Goal: Information Seeking & Learning: Learn about a topic

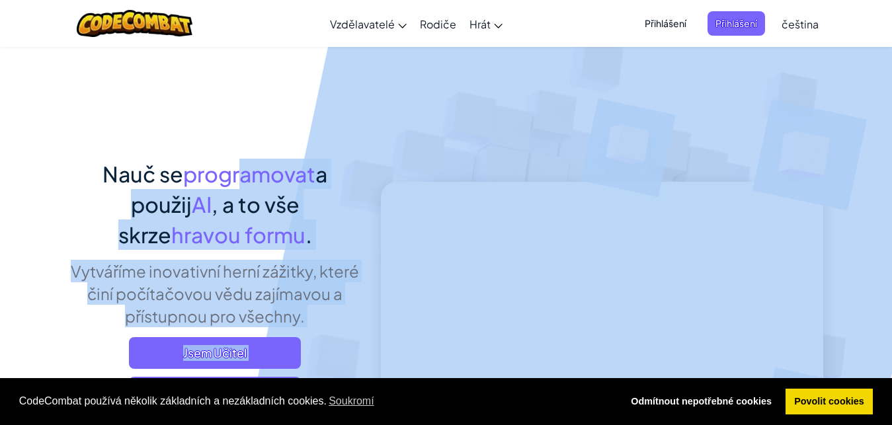
drag, startPoint x: 9, startPoint y: 164, endPoint x: 241, endPoint y: 54, distance: 257.6
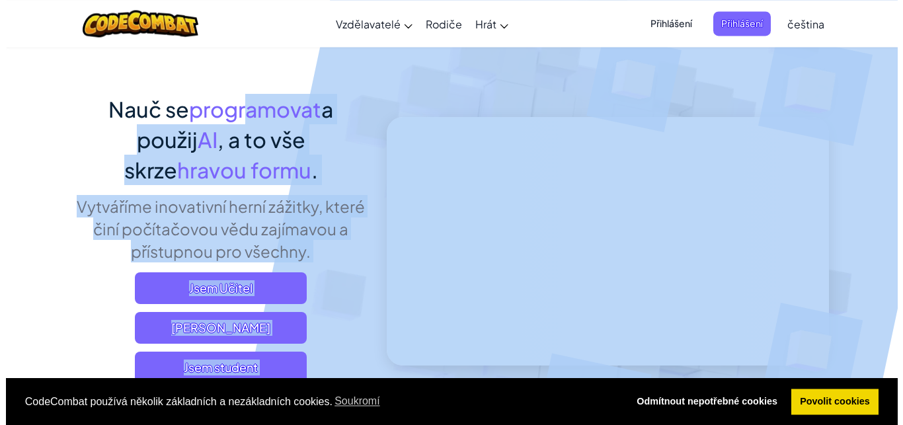
scroll to position [67, 0]
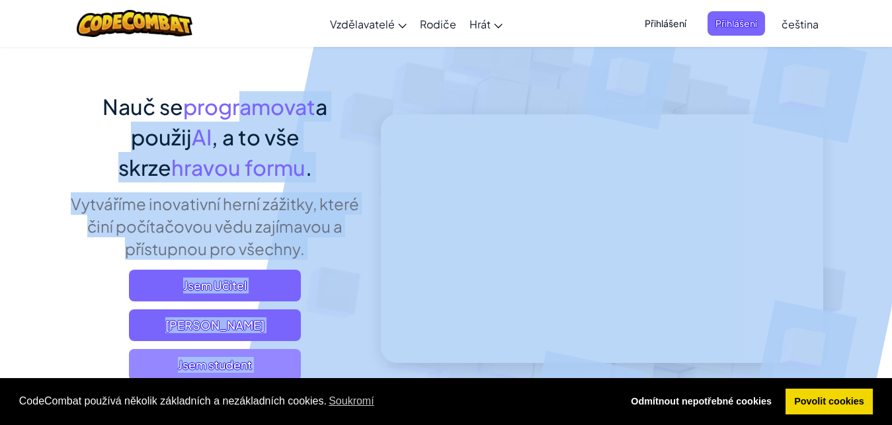
click at [196, 368] on span "Jsem student" at bounding box center [215, 365] width 172 height 32
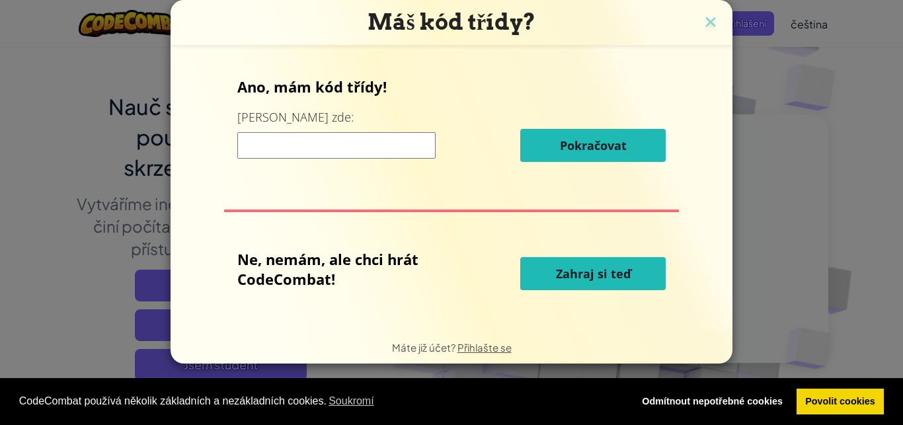
click at [568, 264] on button "Zahraj si teď" at bounding box center [592, 273] width 145 height 33
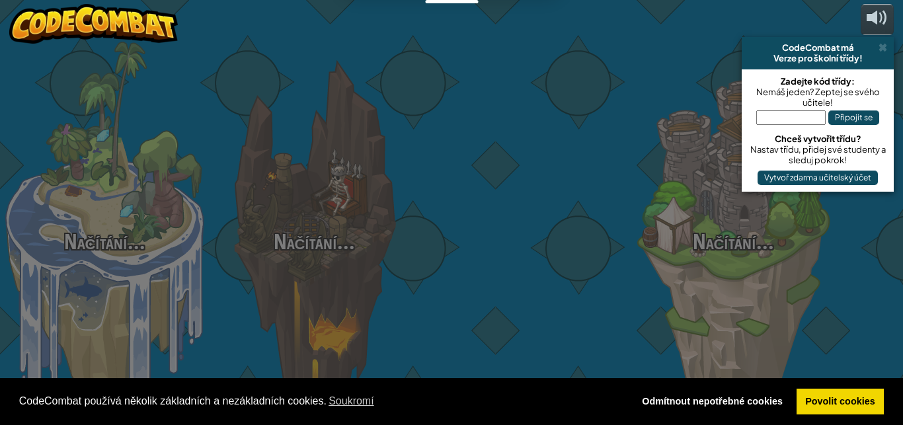
select select "cs"
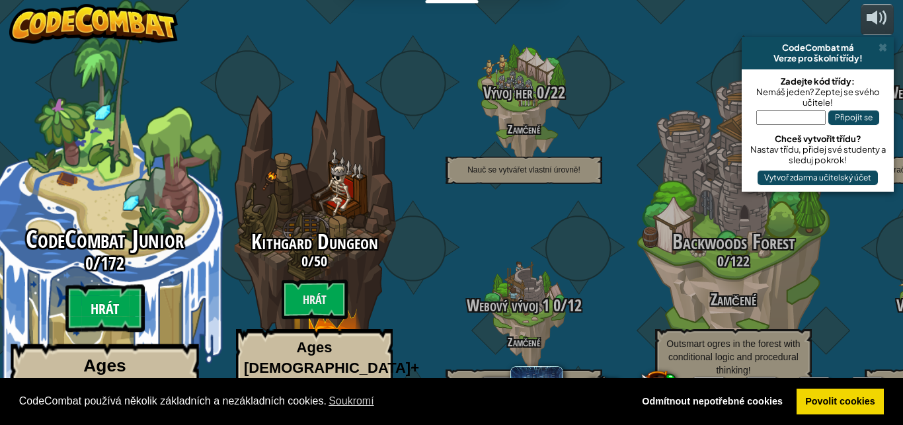
click at [129, 285] on btn "Hrát" at bounding box center [104, 309] width 79 height 48
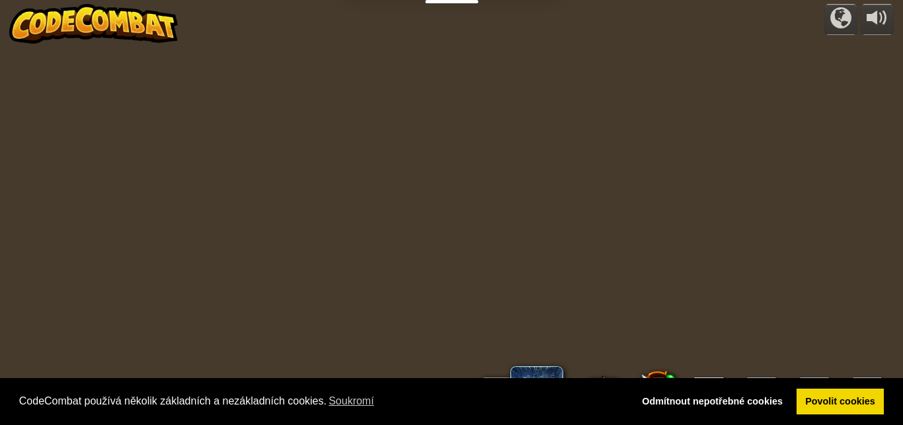
select select "cs"
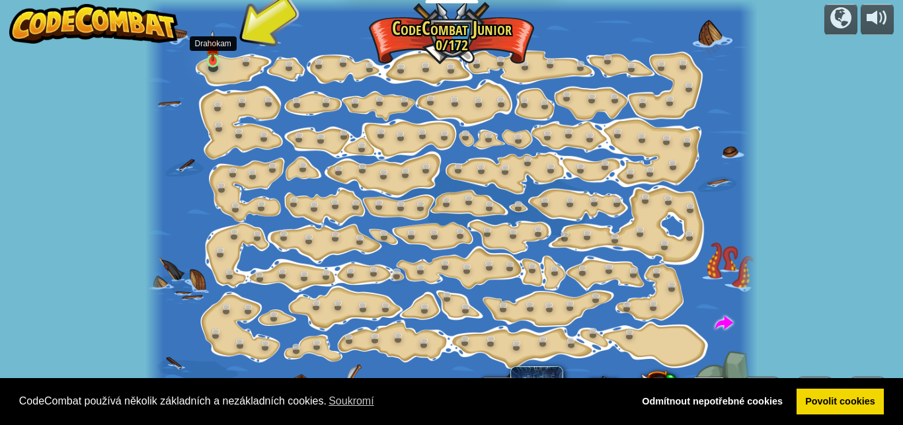
click at [212, 61] on img at bounding box center [213, 46] width 14 height 32
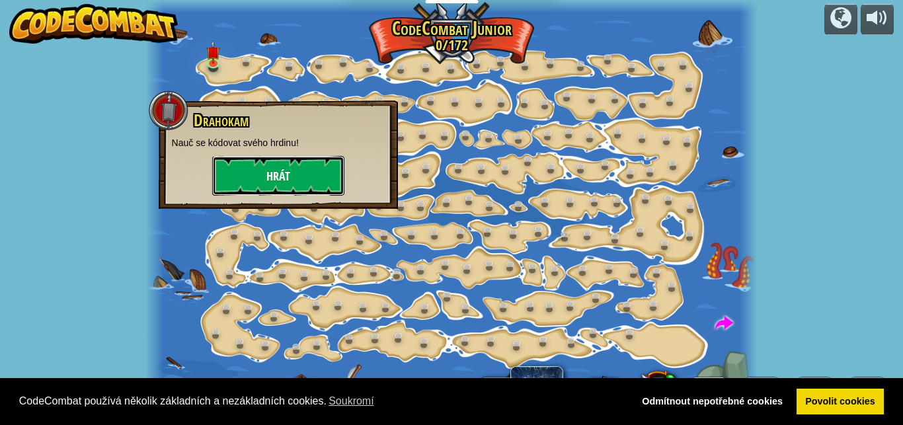
click at [276, 165] on button "Hrát" at bounding box center [278, 176] width 132 height 40
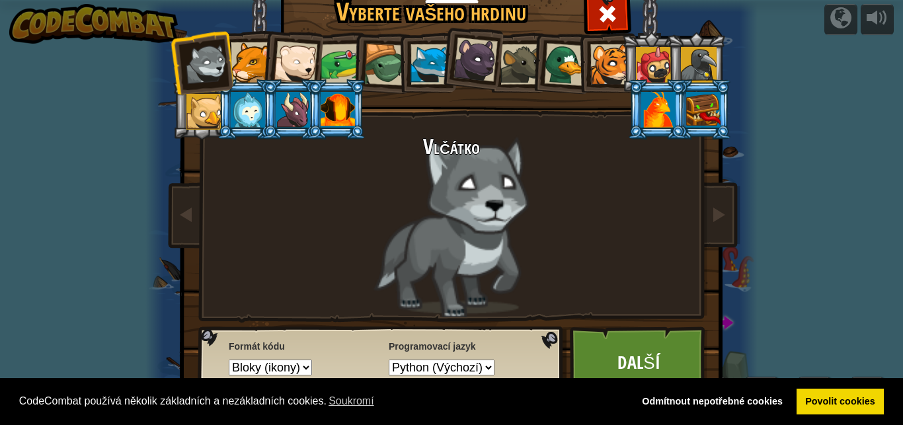
click at [381, 47] on div at bounding box center [385, 65] width 42 height 42
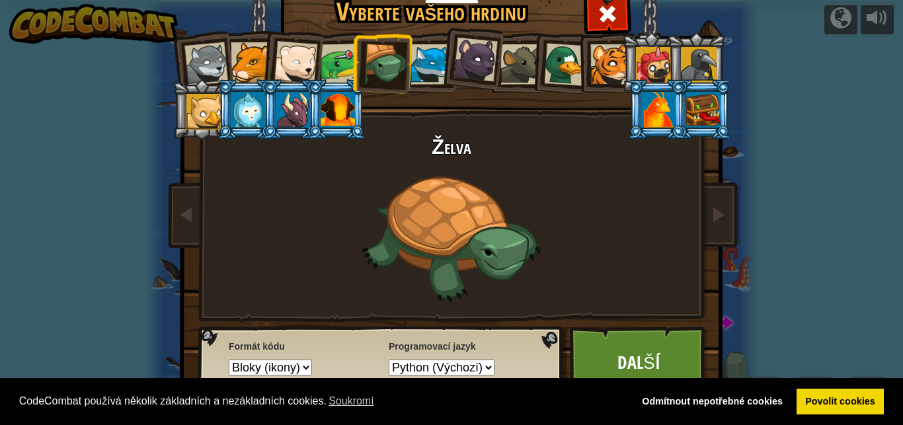
click at [656, 52] on div at bounding box center [654, 65] width 36 height 36
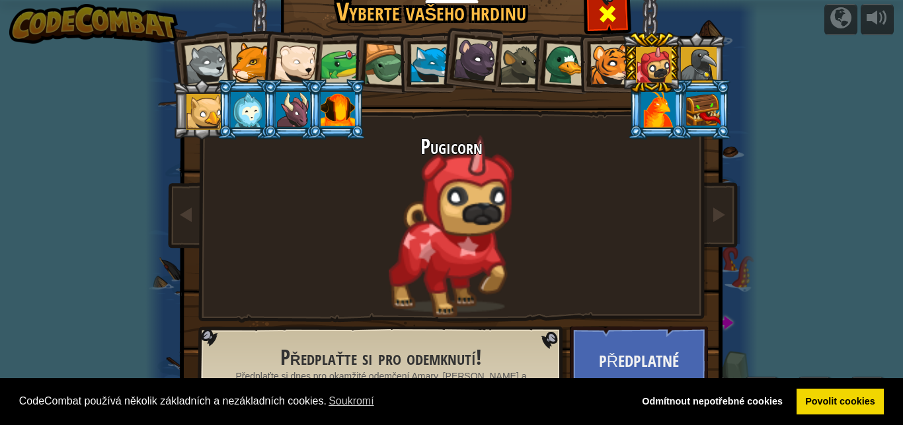
click at [611, 9] on span at bounding box center [607, 13] width 21 height 21
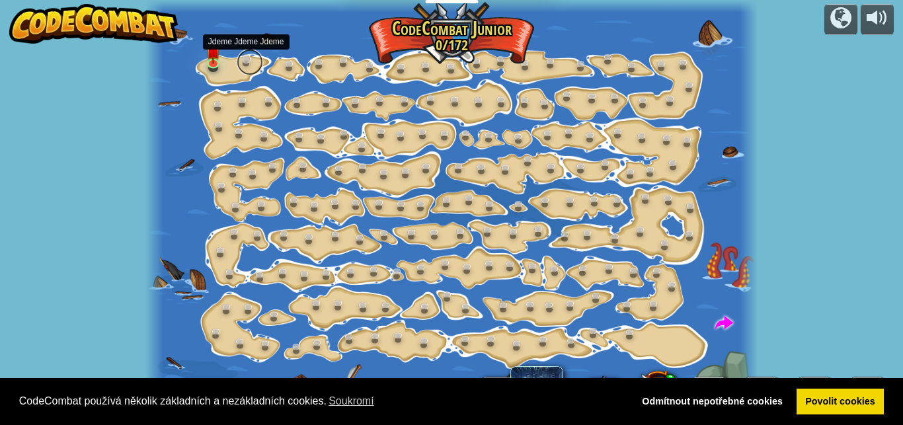
click at [244, 58] on link at bounding box center [250, 62] width 26 height 26
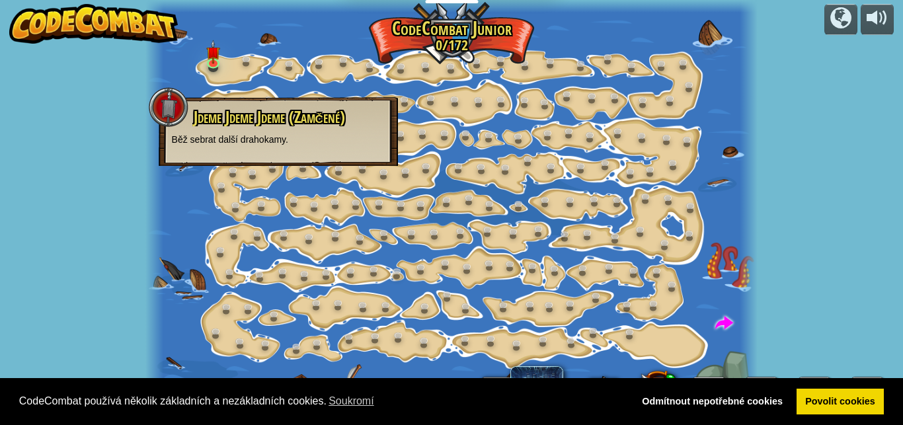
click at [239, 114] on span "Jdeme Jdeme Jdeme (Zamčené)" at bounding box center [269, 117] width 151 height 22
click at [216, 59] on img at bounding box center [213, 46] width 14 height 32
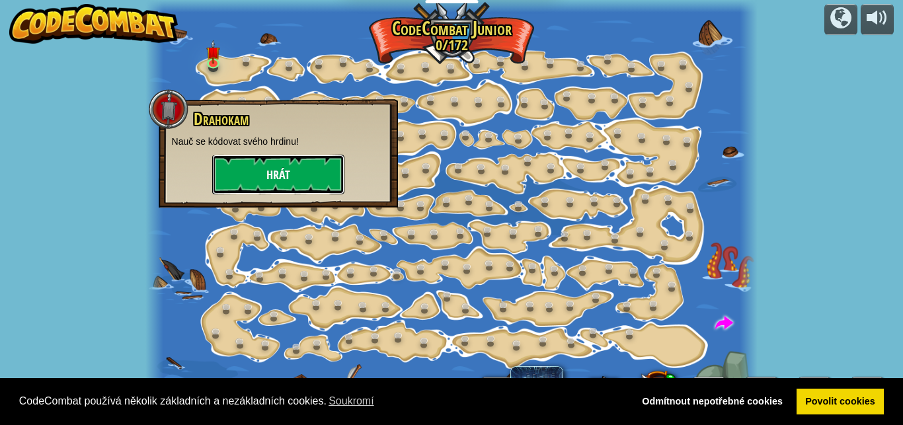
click at [267, 155] on button "Hrát" at bounding box center [278, 175] width 132 height 40
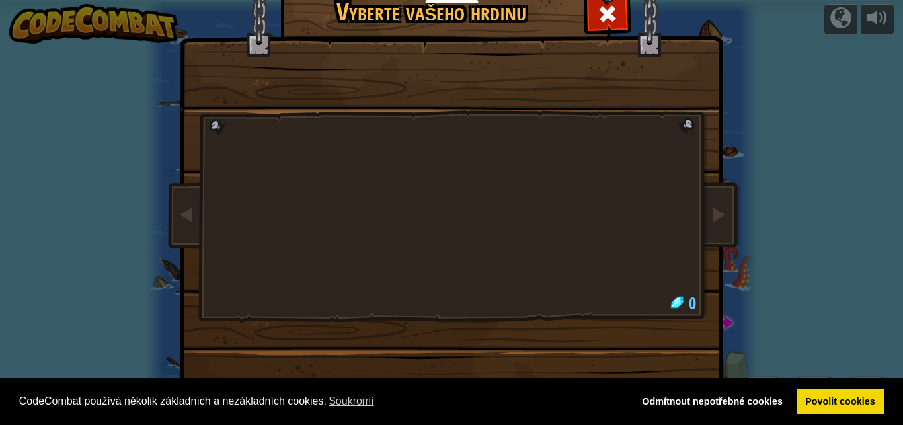
click at [267, 1] on body "Cookie Policy CodeCombat používá několik základních a nezákladních cookies. Sou…" at bounding box center [451, 0] width 903 height 1
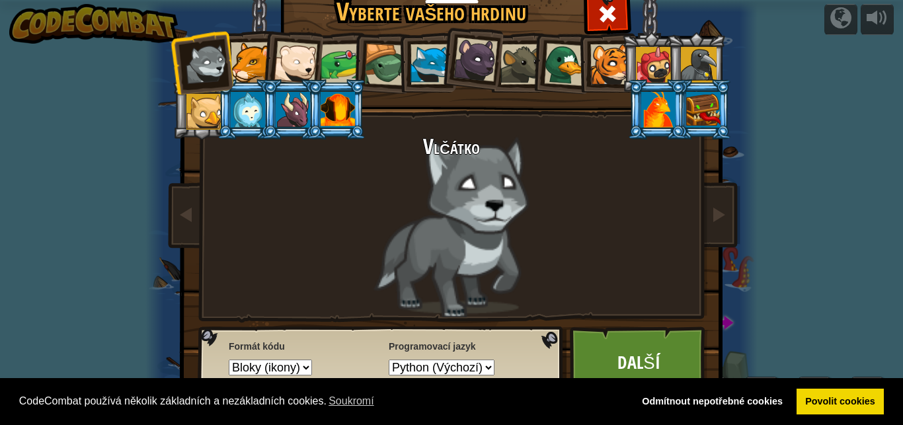
click at [376, 72] on div at bounding box center [385, 65] width 42 height 42
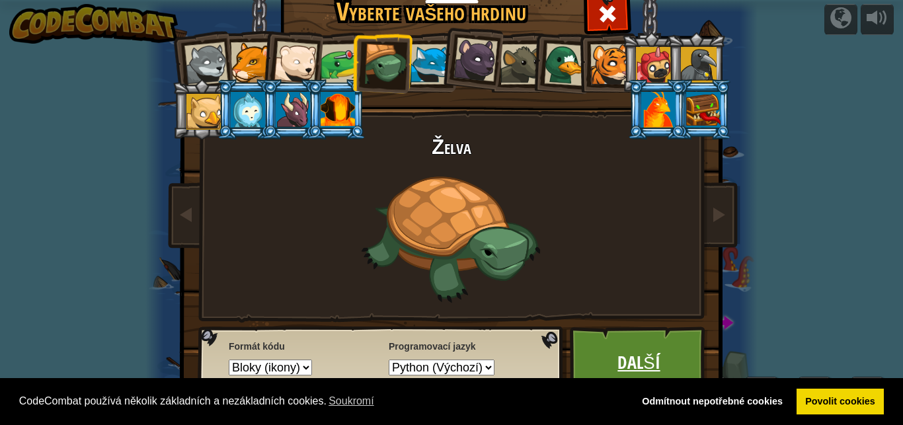
click at [595, 352] on link "Další" at bounding box center [639, 363] width 138 height 73
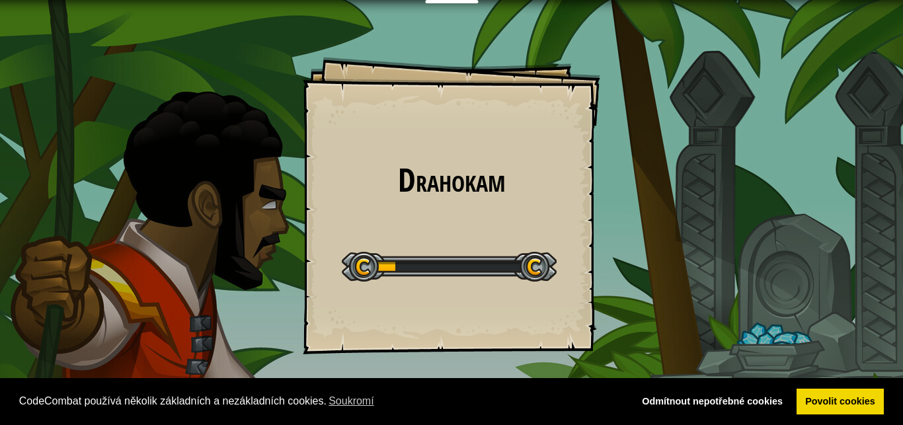
click at [595, 352] on div "Drahokam Goals Start Level Chyba při načítání ze serveru Pro hraní této úrovně …" at bounding box center [451, 205] width 297 height 297
click at [595, 352] on div "Vzdělavatelé Vytvořit Bezplatný Účet Řešení pro školy a okresy Představení nást…" at bounding box center [451, 212] width 903 height 425
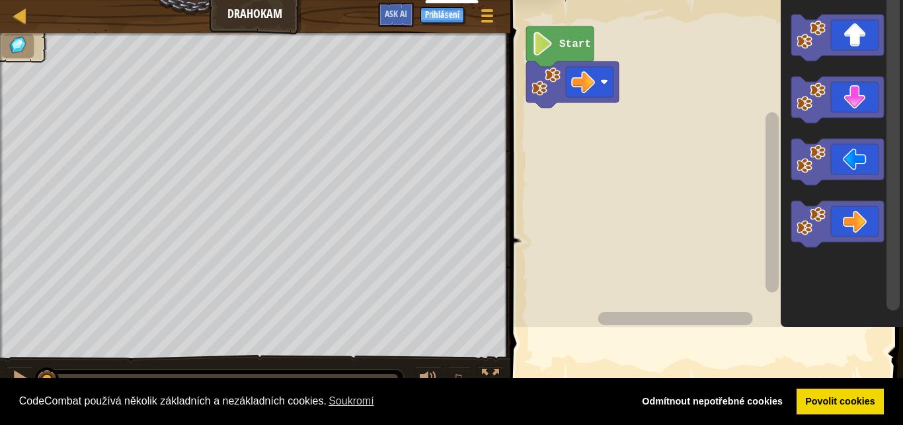
click at [182, 168] on div "Mapa Drahokam Herní menu Přihlášení Ask AI 1 הההההההההההההההההההההההההההההההההה…" at bounding box center [451, 212] width 903 height 425
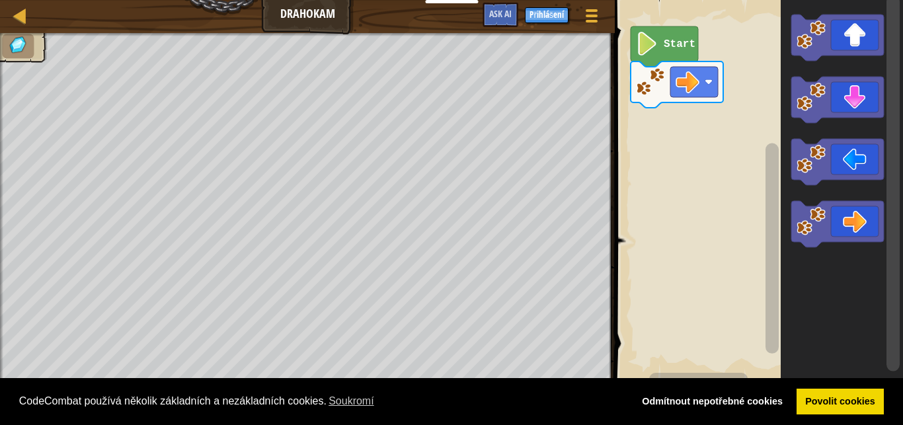
click at [690, 45] on text "Start" at bounding box center [680, 44] width 32 height 12
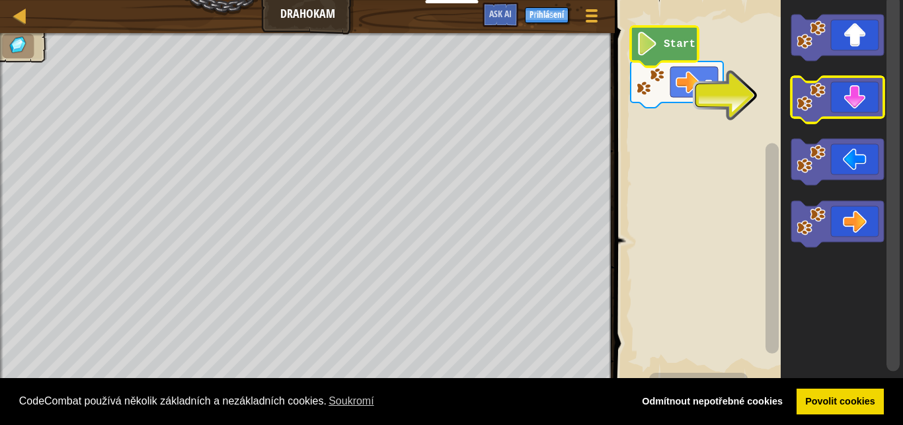
click at [842, 87] on icon "Blockly Workspace" at bounding box center [837, 100] width 93 height 46
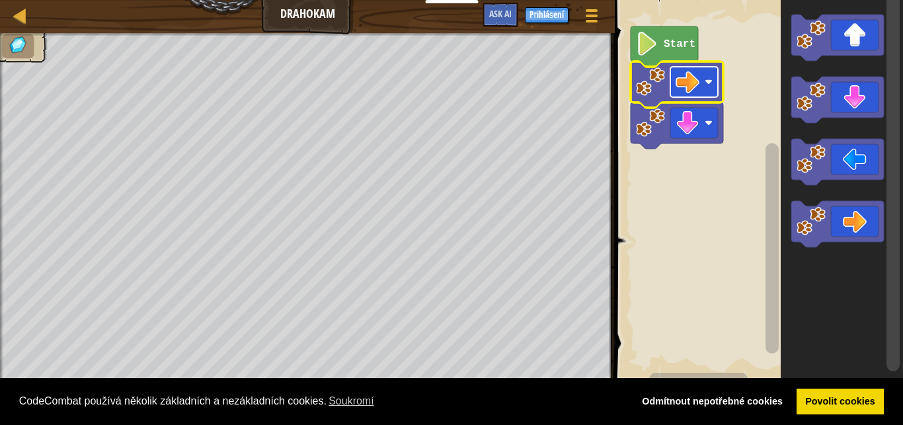
click at [703, 83] on g "Start" at bounding box center [677, 87] width 93 height 122
click at [703, 83] on rect "Blockly Workspace" at bounding box center [694, 82] width 48 height 30
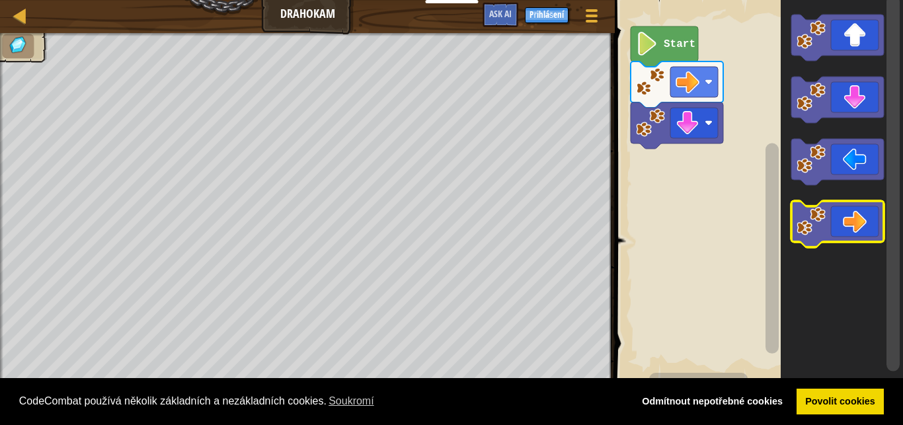
click at [828, 214] on icon "Blockly Workspace" at bounding box center [837, 224] width 93 height 46
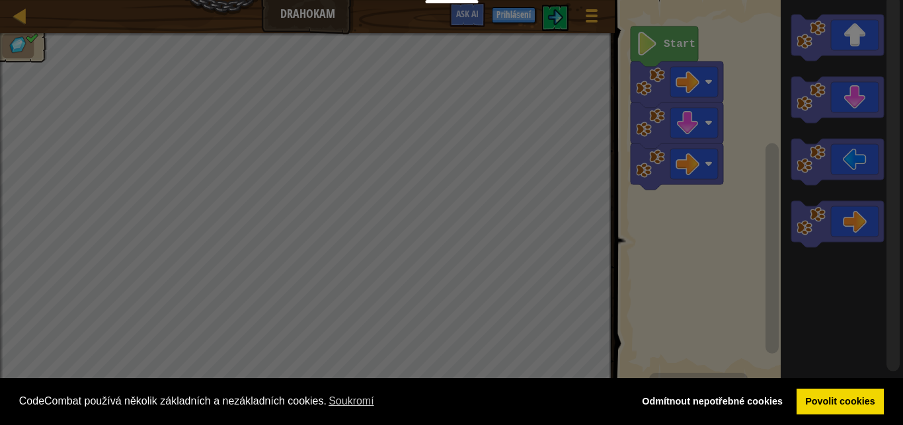
drag, startPoint x: 595, startPoint y: 352, endPoint x: 752, endPoint y: 173, distance: 237.9
click at [706, 1] on body "Cookie Policy CodeCombat používá několik základních a nezákladních cookies. Sou…" at bounding box center [451, 0] width 903 height 1
click at [0, 0] on div "× Ohodnoťte tuto úroveň: Načítání... Reticulating Splines... Načítání... 0 Úrov…" at bounding box center [0, 0] width 0 height 0
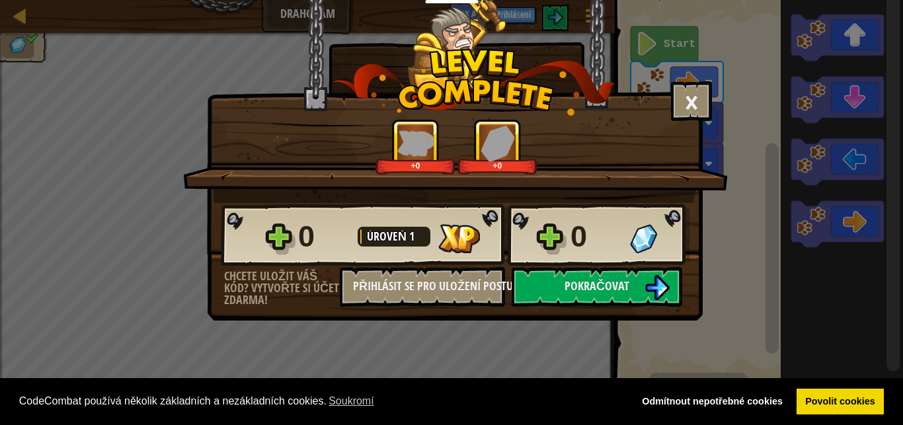
drag, startPoint x: 752, startPoint y: 173, endPoint x: 669, endPoint y: 157, distance: 84.8
click at [669, 157] on div "+0 +0" at bounding box center [456, 147] width 513 height 56
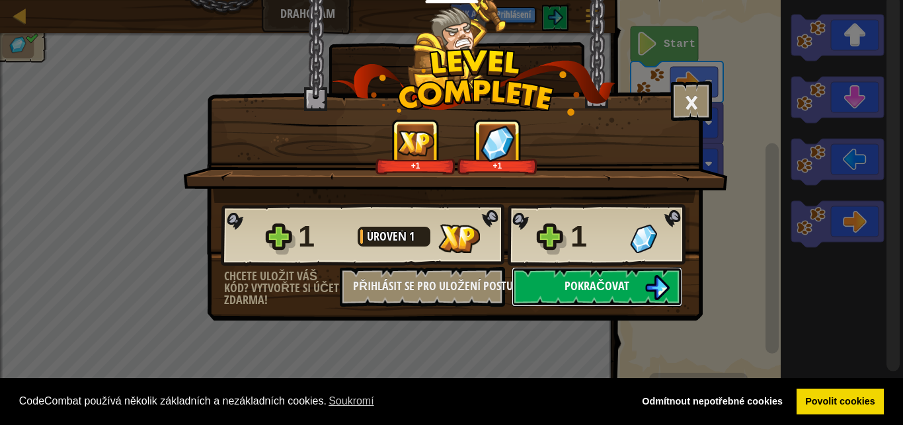
click at [632, 282] on button "Pokračovat" at bounding box center [597, 287] width 171 height 40
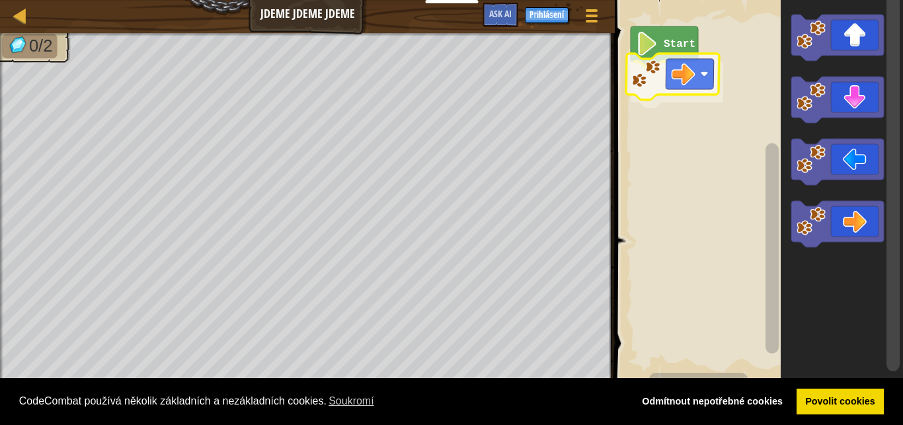
click at [697, 86] on g "Start" at bounding box center [677, 66] width 93 height 81
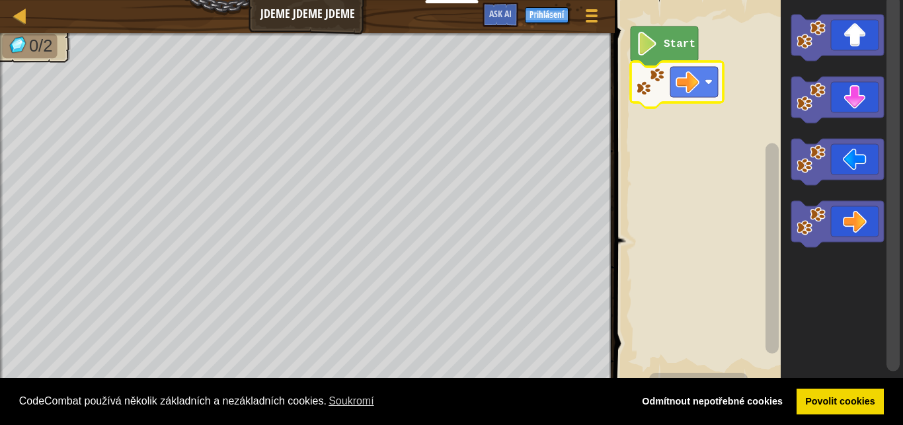
click at [697, 86] on image "Blockly Workspace" at bounding box center [688, 82] width 24 height 24
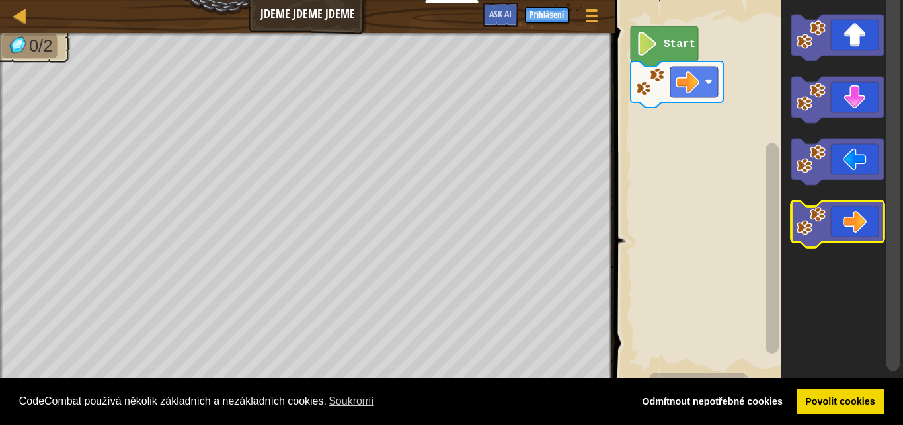
click at [817, 213] on image "Blockly Workspace" at bounding box center [811, 221] width 29 height 29
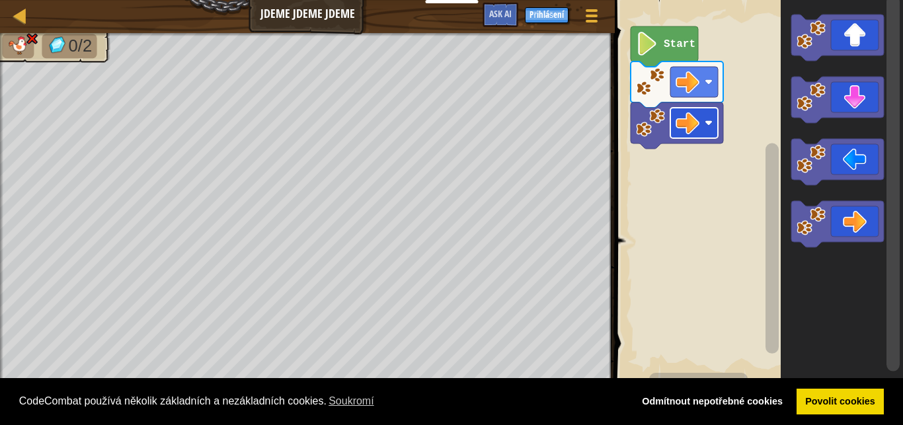
click at [694, 135] on rect "Blockly Workspace" at bounding box center [694, 123] width 48 height 30
click at [676, 46] on text "Start" at bounding box center [680, 44] width 32 height 12
click at [668, 130] on icon "Blockly Workspace" at bounding box center [677, 125] width 93 height 46
click at [686, 126] on image "Blockly Workspace" at bounding box center [688, 123] width 24 height 24
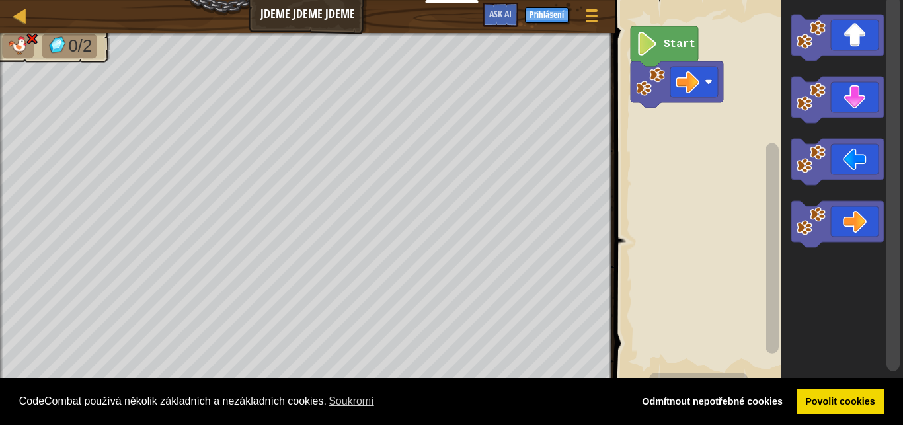
click at [740, 155] on rect "Blockly Workspace" at bounding box center [757, 190] width 292 height 395
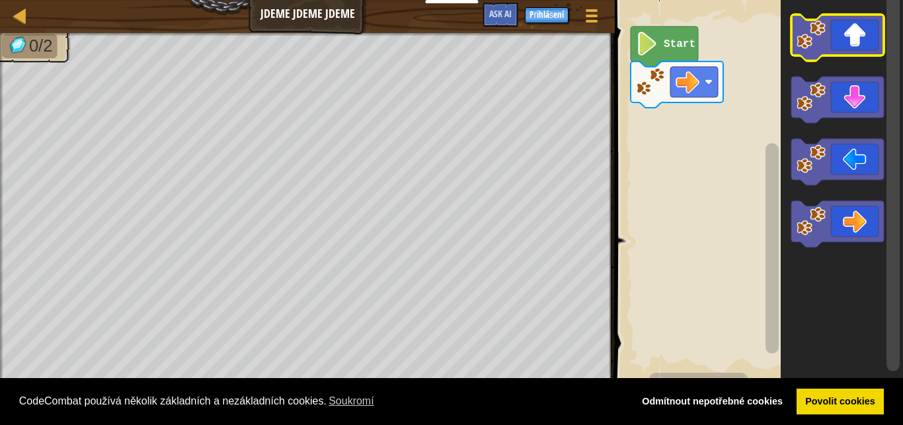
click at [844, 46] on icon "Blockly Workspace" at bounding box center [837, 38] width 93 height 46
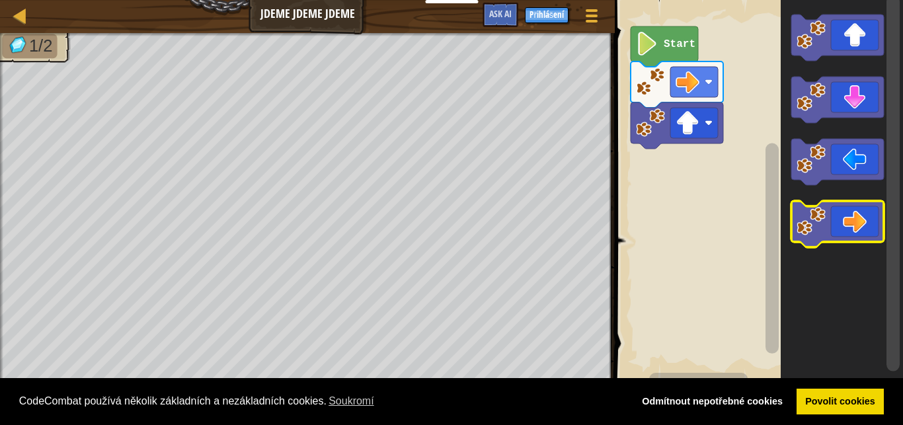
click at [833, 211] on icon "Blockly Workspace" at bounding box center [837, 224] width 93 height 46
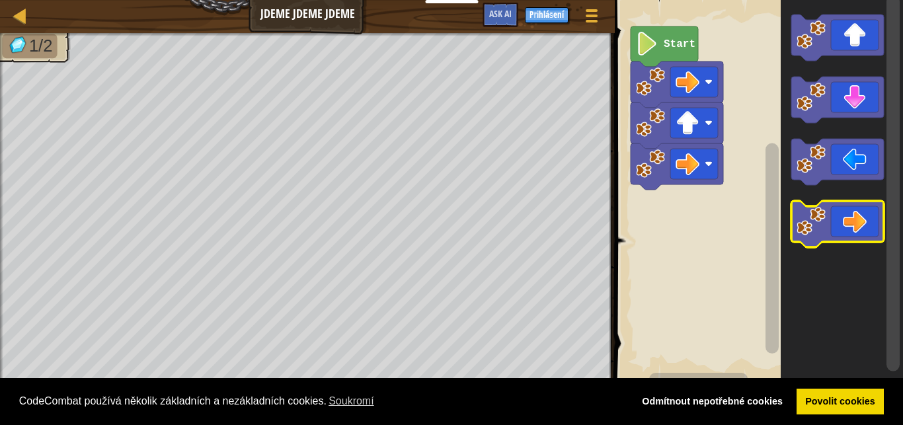
click at [833, 211] on icon "Blockly Workspace" at bounding box center [837, 224] width 93 height 46
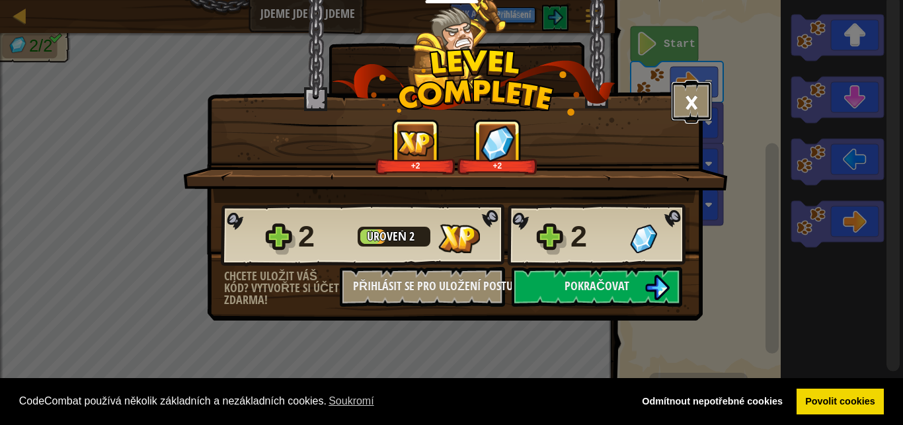
click at [680, 87] on button "×" at bounding box center [691, 101] width 41 height 40
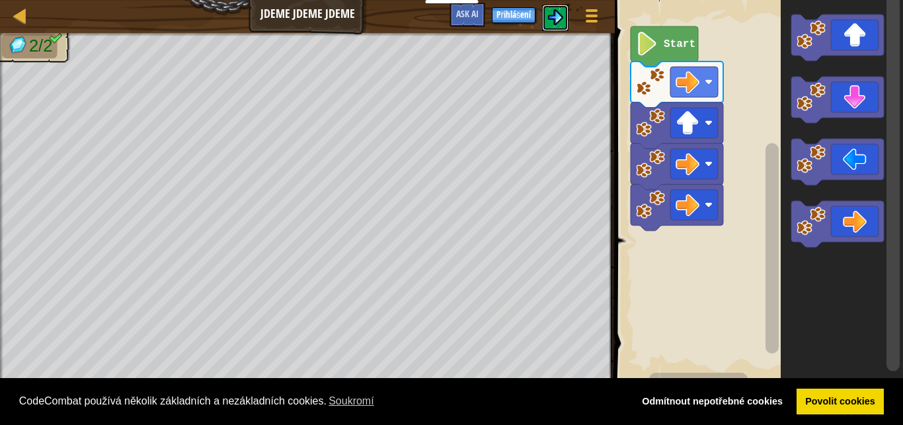
click at [552, 22] on img at bounding box center [555, 17] width 16 height 16
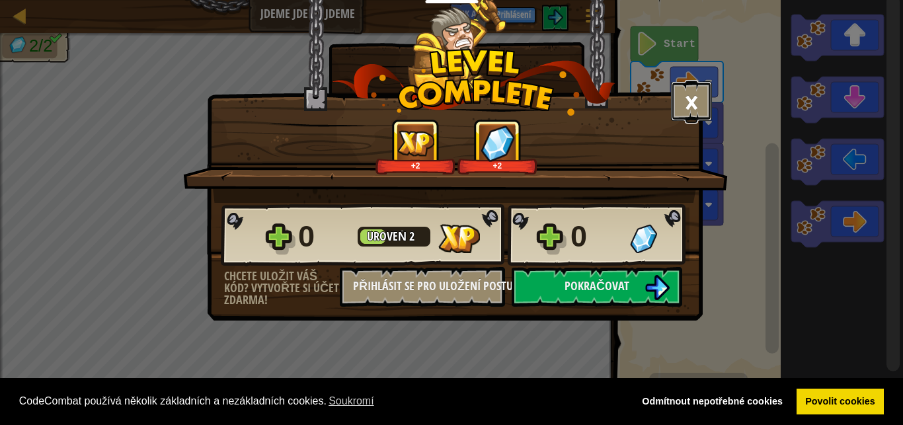
click at [698, 87] on button "×" at bounding box center [691, 101] width 41 height 40
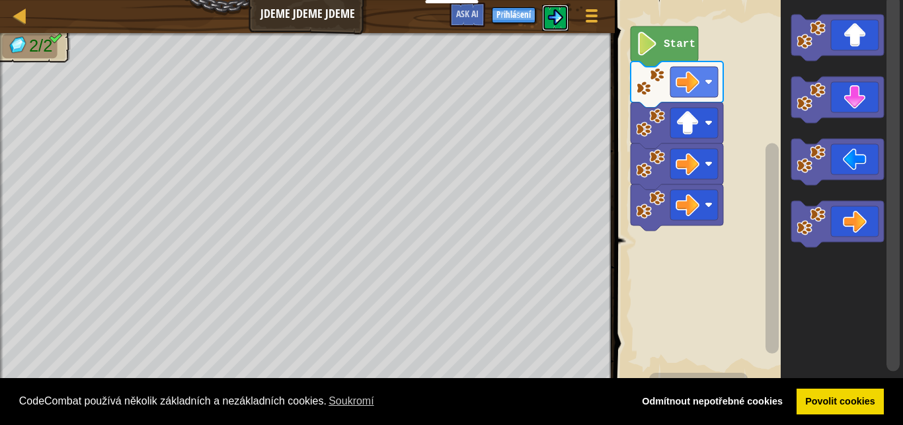
click at [548, 5] on button at bounding box center [555, 18] width 26 height 26
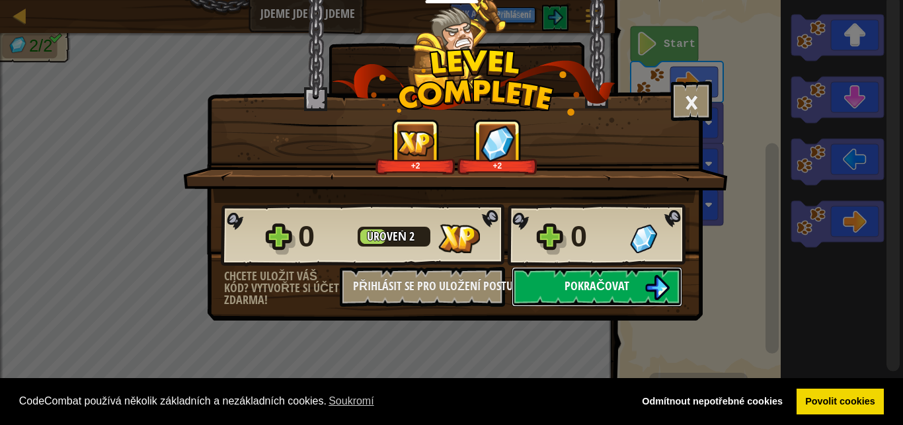
click at [621, 286] on span "Pokračovat" at bounding box center [597, 286] width 65 height 17
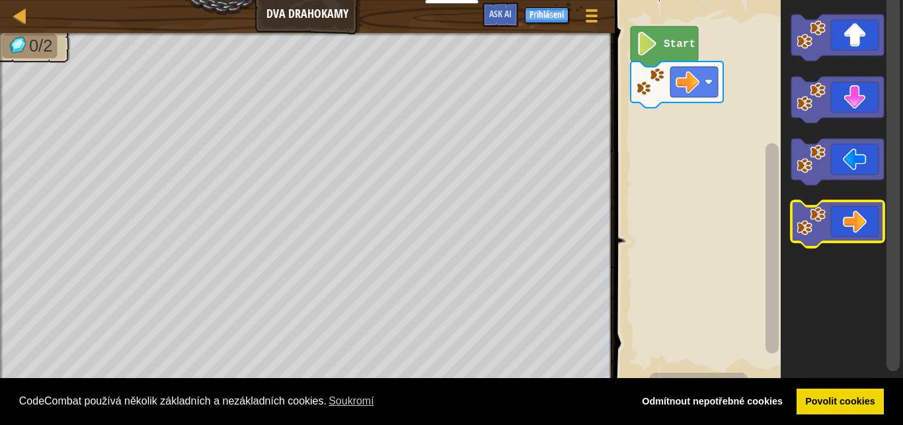
click at [861, 223] on icon "Blockly Workspace" at bounding box center [837, 224] width 93 height 46
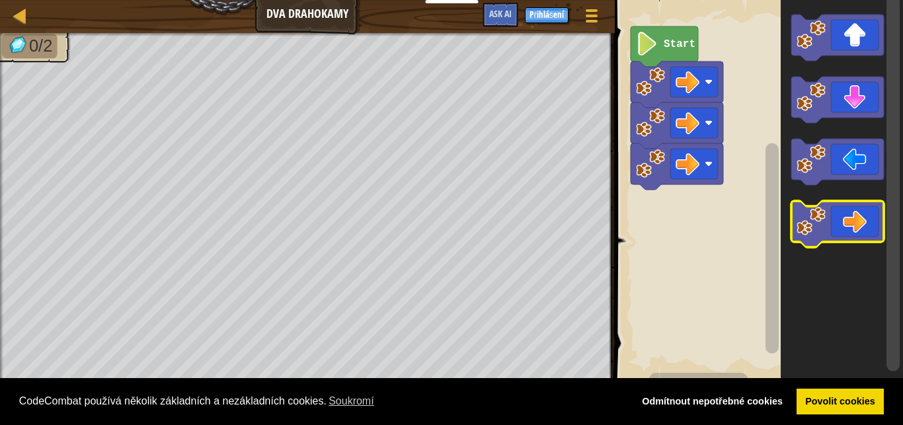
click at [861, 223] on icon "Blockly Workspace" at bounding box center [837, 224] width 93 height 46
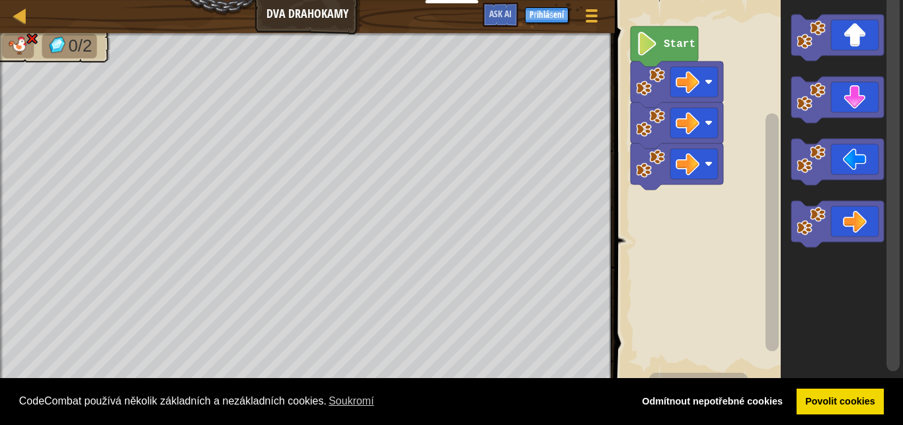
click at [817, 268] on icon "Blockly Workspace" at bounding box center [842, 190] width 122 height 395
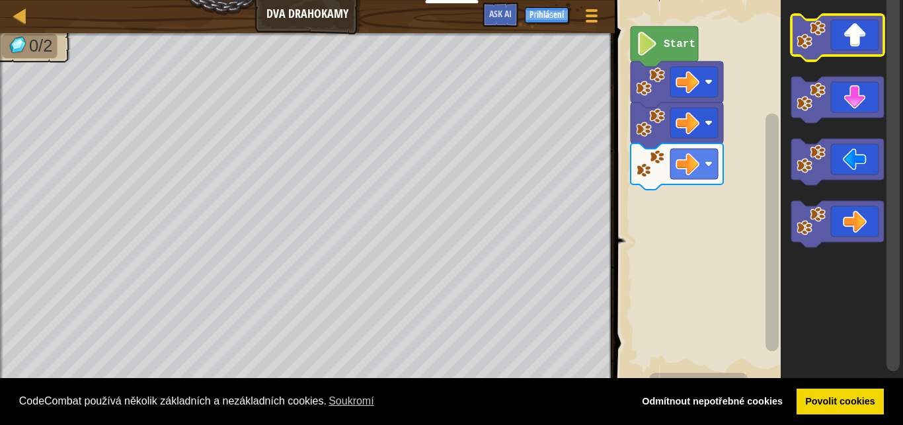
click at [843, 50] on icon "Blockly Workspace" at bounding box center [837, 38] width 93 height 46
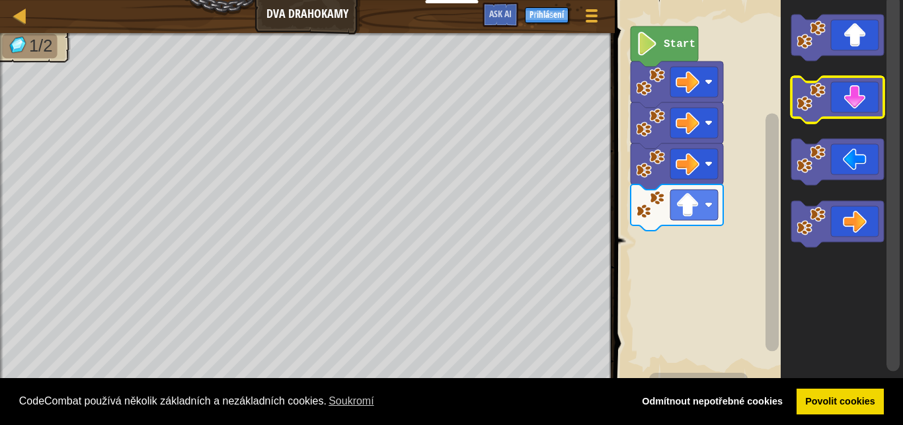
click at [858, 83] on icon "Blockly Workspace" at bounding box center [837, 100] width 93 height 46
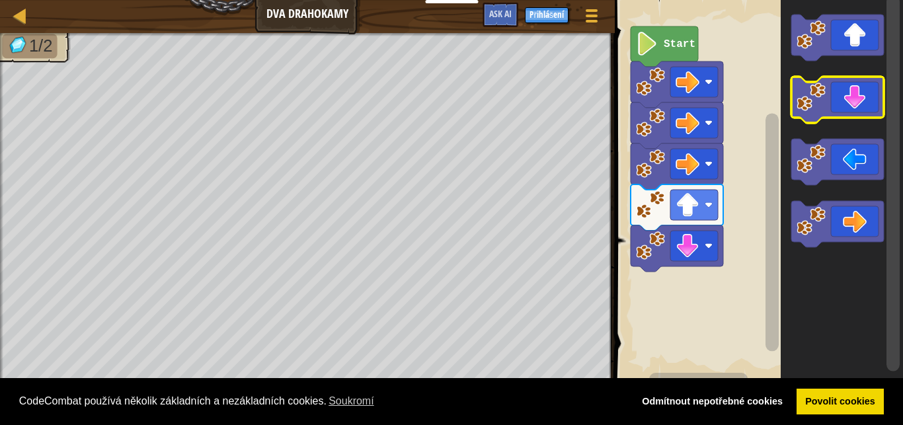
click at [858, 83] on icon "Blockly Workspace" at bounding box center [837, 100] width 93 height 46
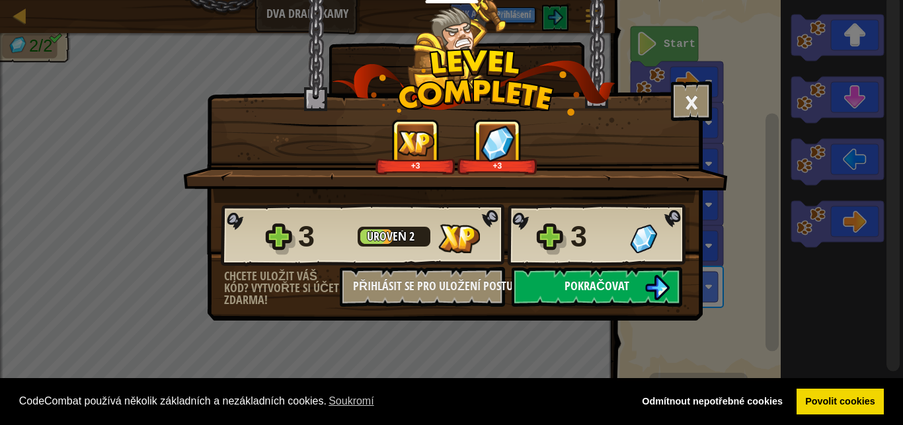
click at [618, 281] on span "Pokračovat" at bounding box center [597, 286] width 65 height 17
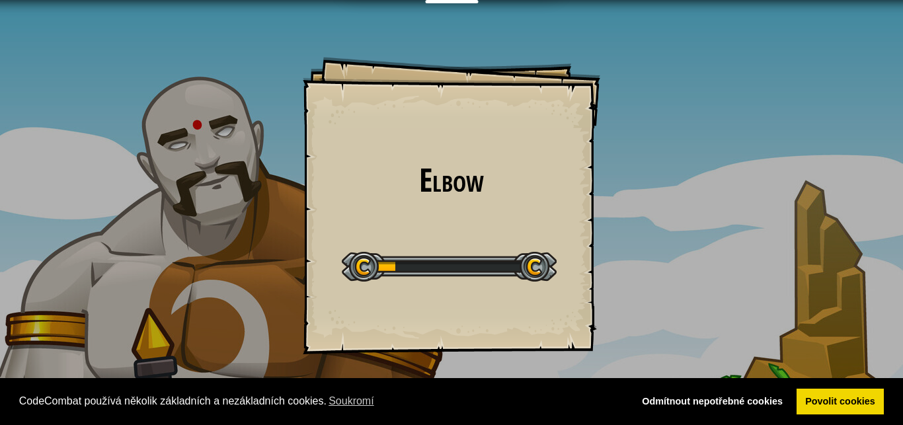
click at [618, 281] on div "Elbow Goals Start Level Chyba při načítání ze serveru Pro hraní této úrovně pot…" at bounding box center [451, 212] width 903 height 425
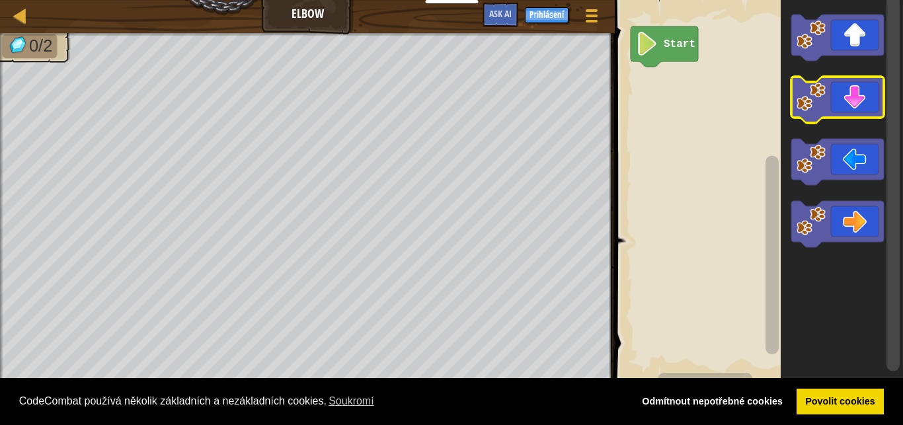
click at [861, 84] on icon "Blockly Workspace" at bounding box center [837, 100] width 93 height 46
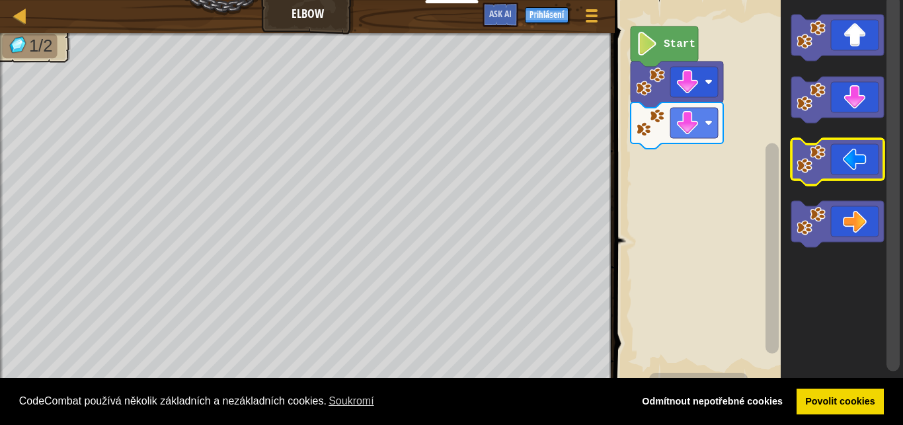
click at [834, 151] on icon "Blockly Workspace" at bounding box center [837, 162] width 93 height 46
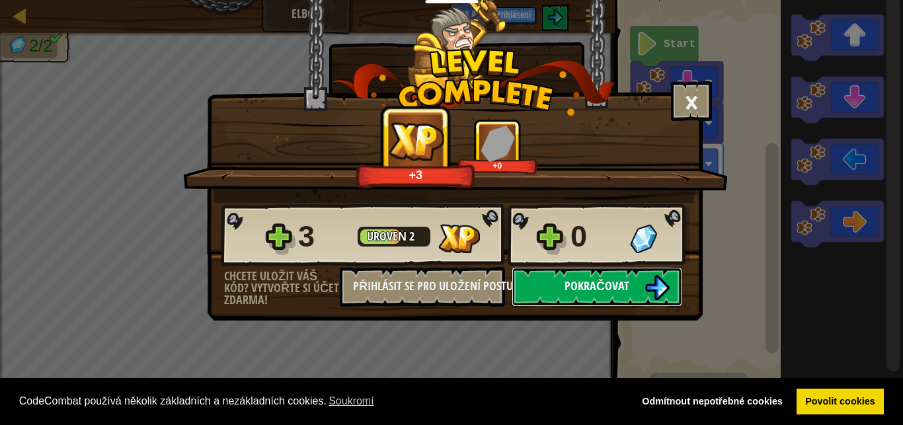
click at [620, 280] on span "Pokračovat" at bounding box center [597, 286] width 65 height 17
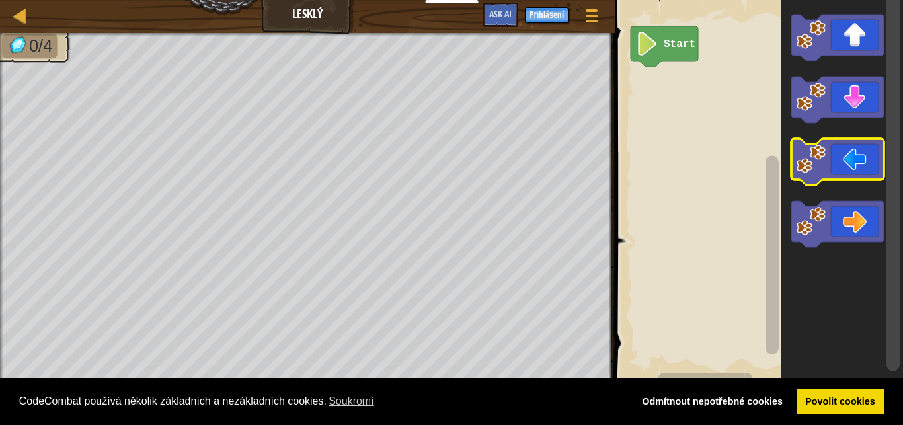
click at [826, 153] on icon "Blockly Workspace" at bounding box center [837, 162] width 93 height 46
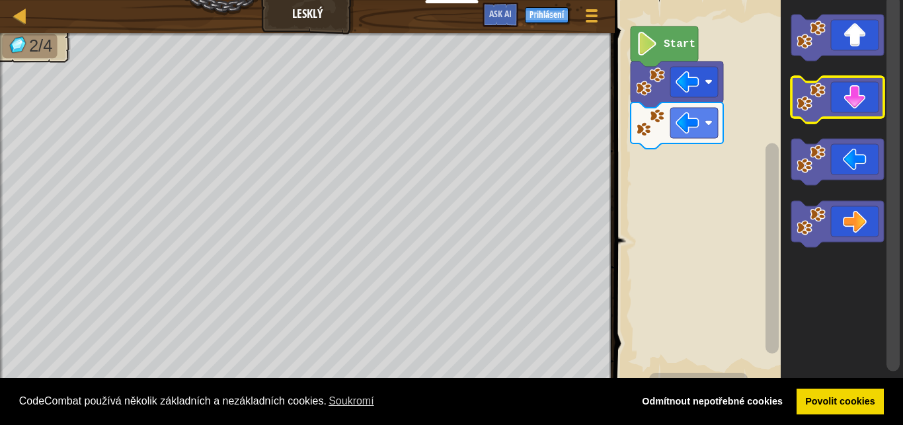
click at [835, 102] on icon "Blockly Workspace" at bounding box center [837, 100] width 93 height 46
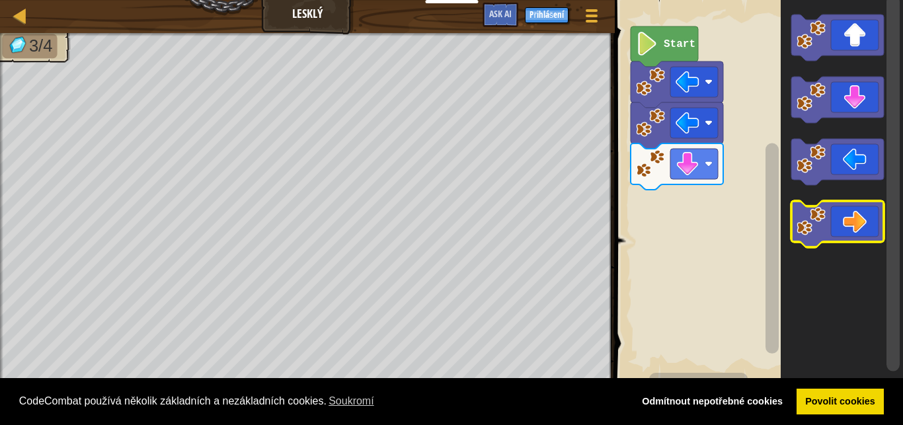
click at [845, 208] on icon "Blockly Workspace" at bounding box center [837, 224] width 93 height 46
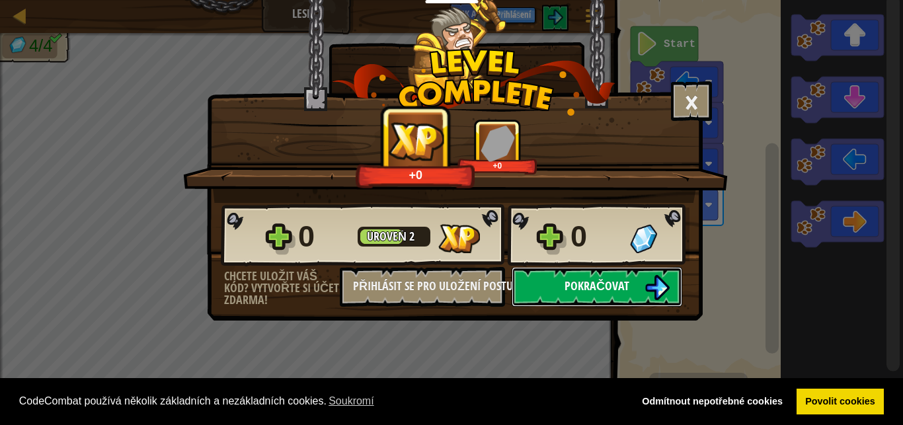
click at [607, 300] on button "Pokračovat" at bounding box center [597, 287] width 171 height 40
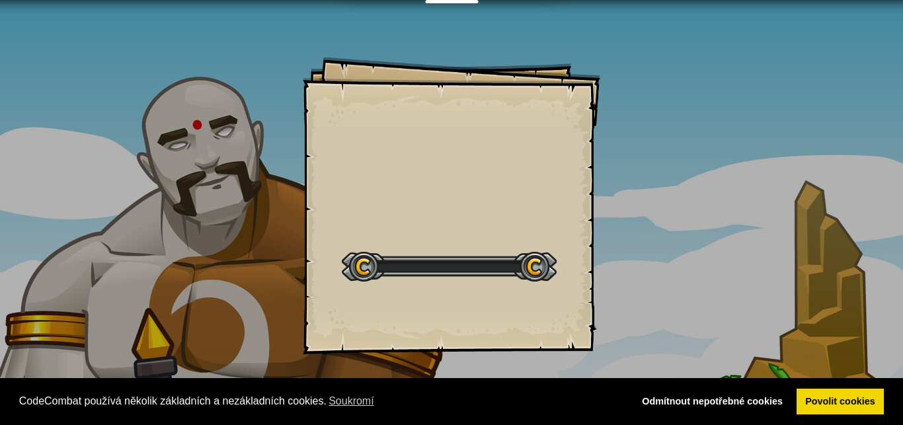
click at [607, 300] on div "Goals Start Level Chyba při načítání ze serveru Pro hraní této úrovně potřebuje…" at bounding box center [451, 212] width 903 height 425
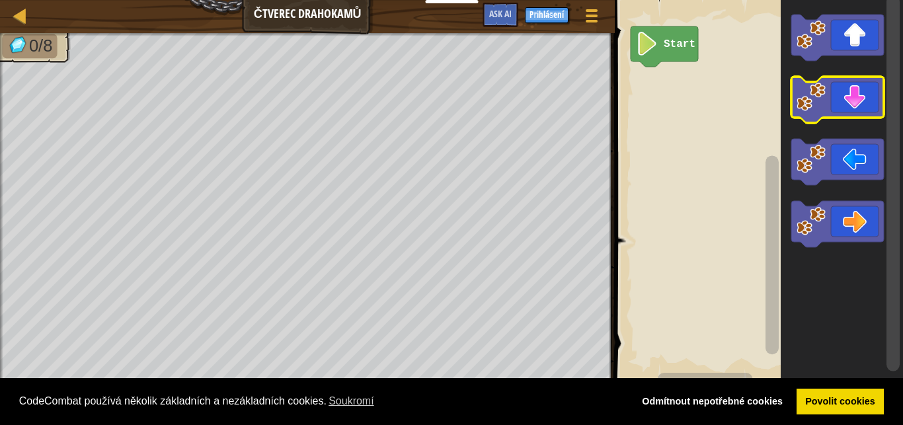
click at [844, 100] on icon "Blockly Workspace" at bounding box center [837, 100] width 93 height 46
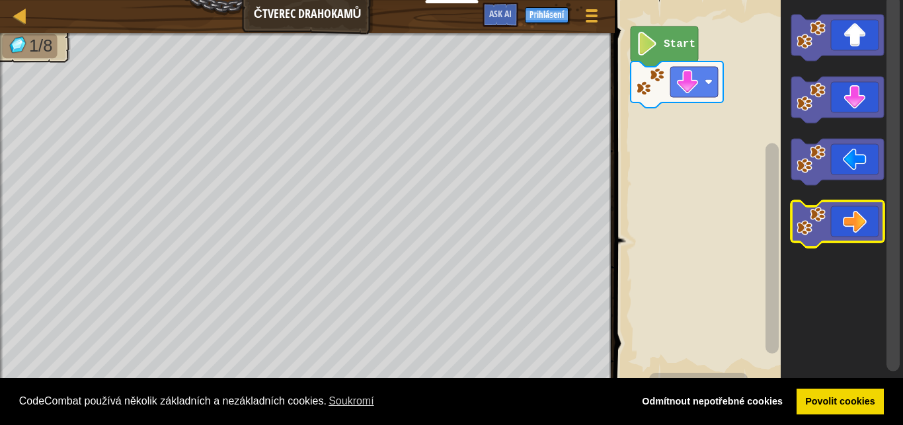
click at [853, 240] on icon "Blockly Workspace" at bounding box center [837, 224] width 93 height 46
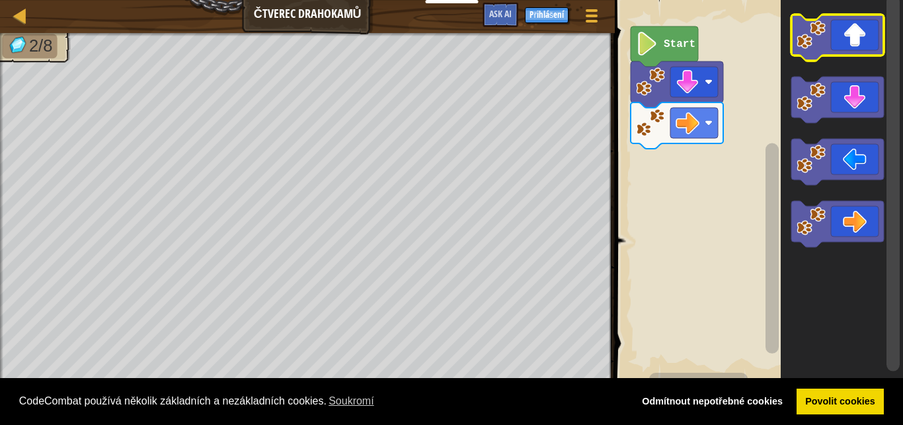
click at [855, 33] on icon "Blockly Workspace" at bounding box center [837, 38] width 93 height 46
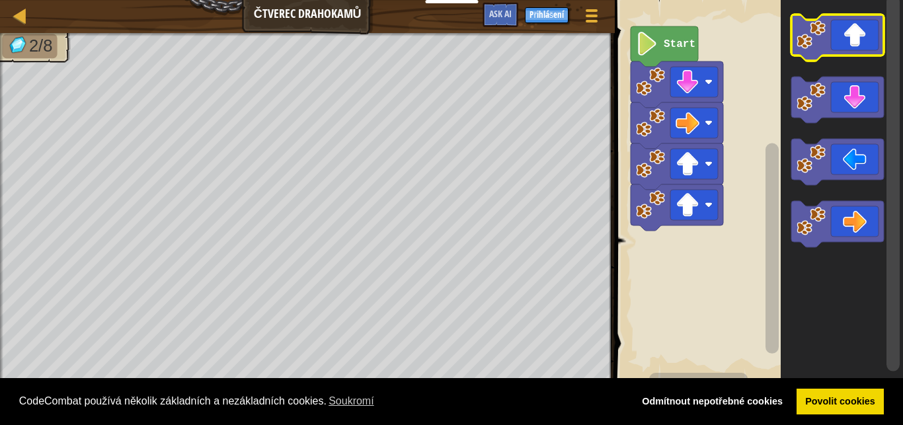
click at [855, 33] on icon "Blockly Workspace" at bounding box center [837, 38] width 93 height 46
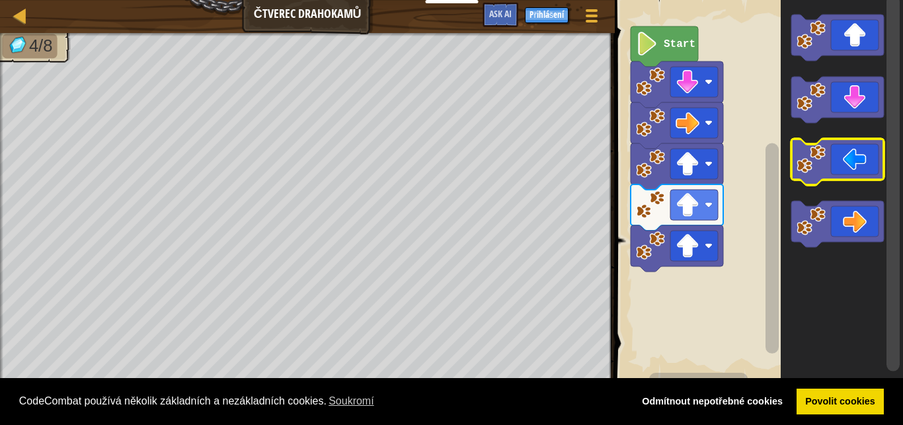
click at [832, 157] on icon "Blockly Workspace" at bounding box center [837, 162] width 93 height 46
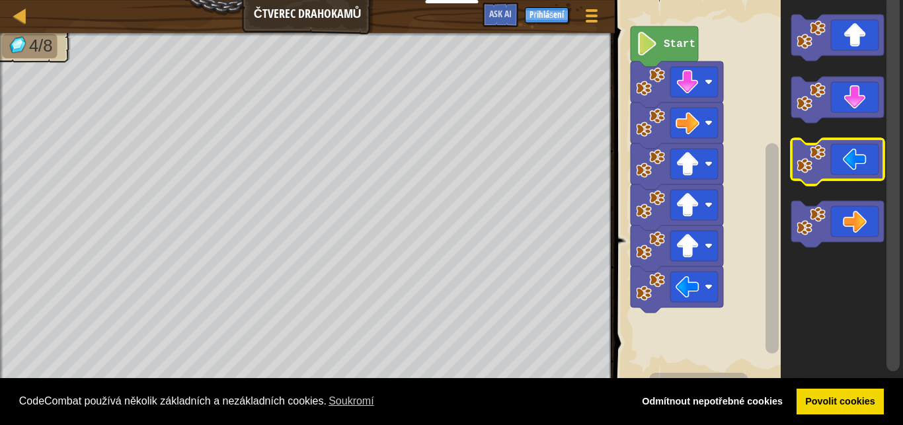
click at [832, 157] on icon "Blockly Workspace" at bounding box center [837, 162] width 93 height 46
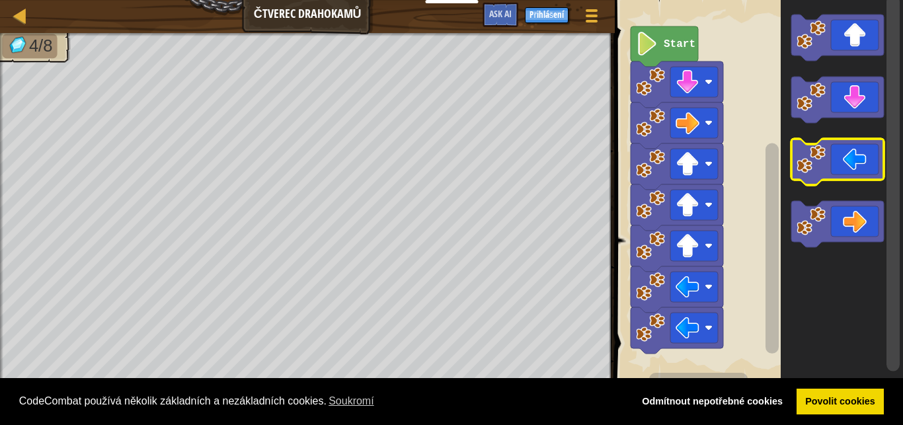
click at [832, 157] on icon "Blockly Workspace" at bounding box center [837, 162] width 93 height 46
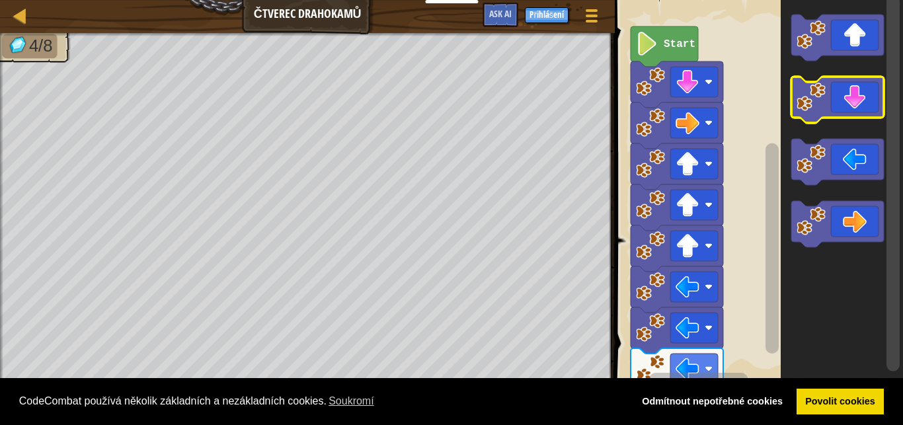
click at [861, 98] on icon "Blockly Workspace" at bounding box center [837, 100] width 93 height 46
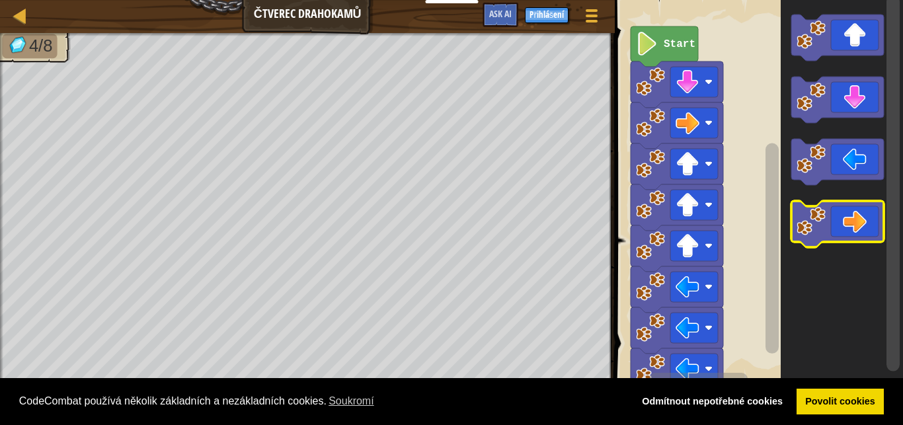
click at [861, 211] on icon "Blockly Workspace" at bounding box center [837, 224] width 93 height 46
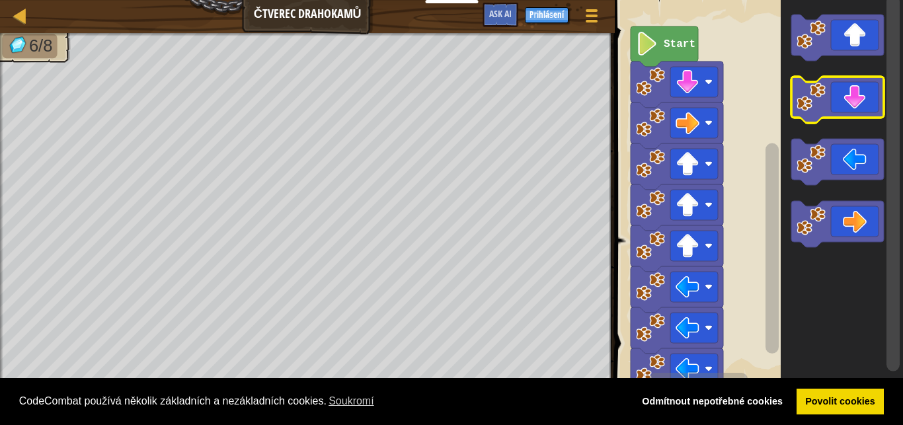
click at [854, 94] on icon "Blockly Workspace" at bounding box center [837, 100] width 93 height 46
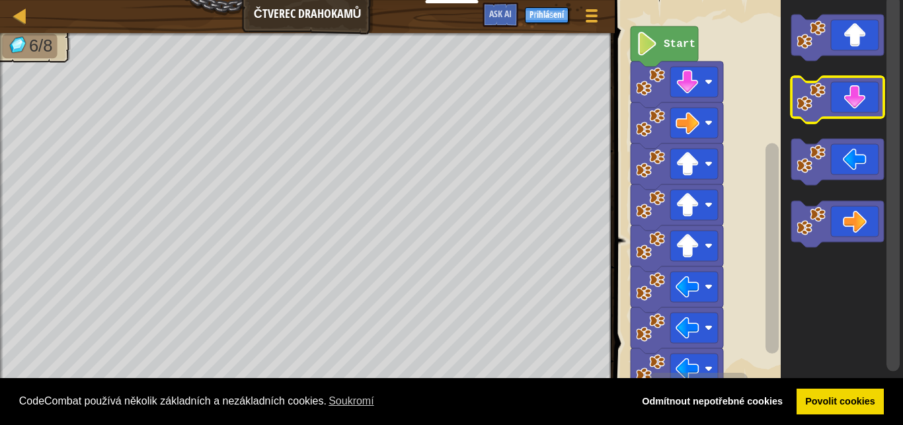
click at [854, 94] on icon "Blockly Workspace" at bounding box center [837, 100] width 93 height 46
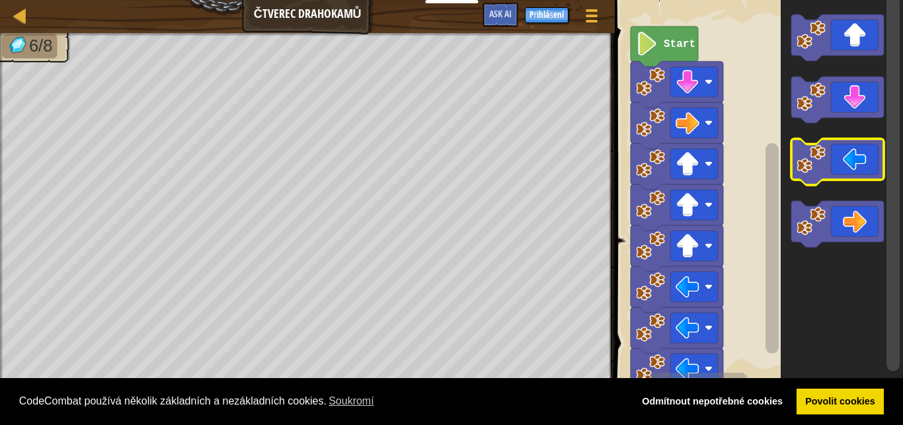
click at [867, 168] on icon "Blockly Workspace" at bounding box center [837, 162] width 93 height 46
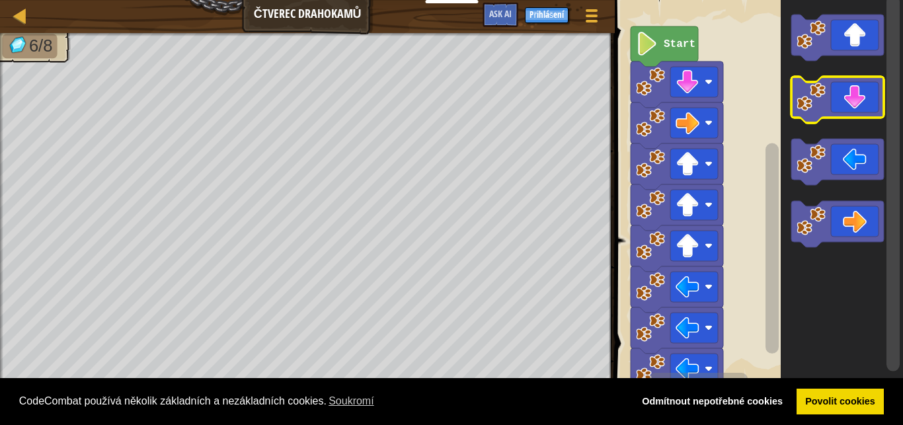
click at [850, 113] on icon "Blockly Workspace" at bounding box center [837, 100] width 93 height 46
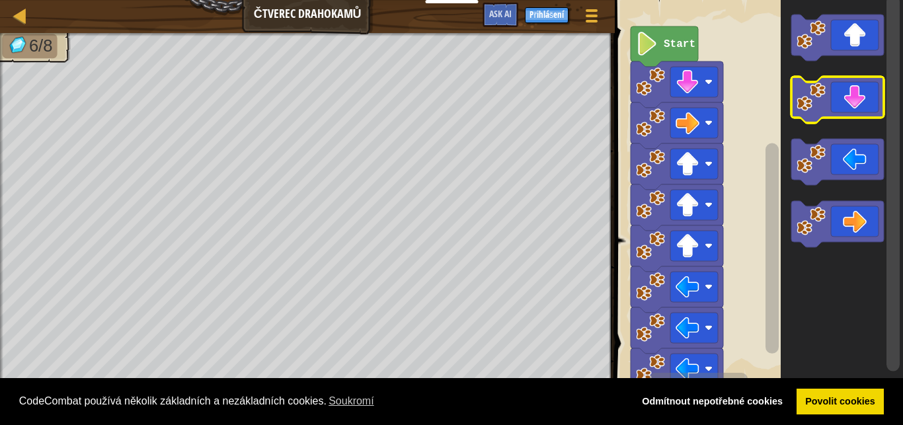
click at [850, 113] on icon "Blockly Workspace" at bounding box center [837, 100] width 93 height 46
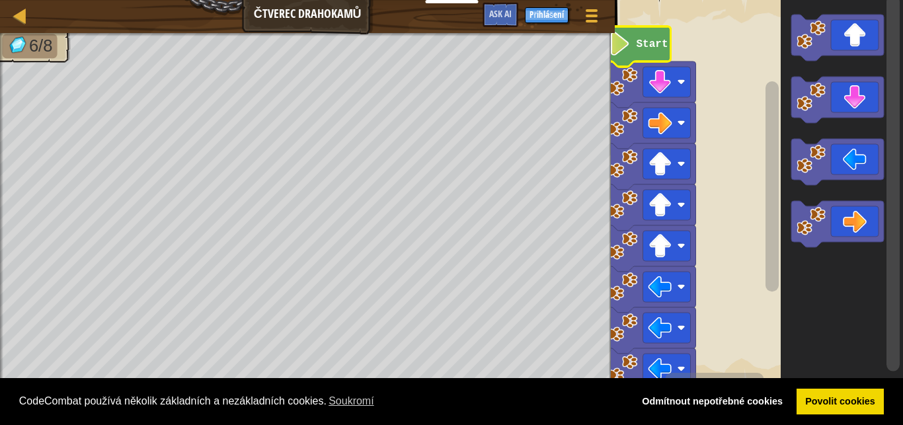
click at [661, 45] on text "Start" at bounding box center [653, 44] width 32 height 12
click at [640, 171] on icon "Blockly Workspace" at bounding box center [650, 166] width 93 height 46
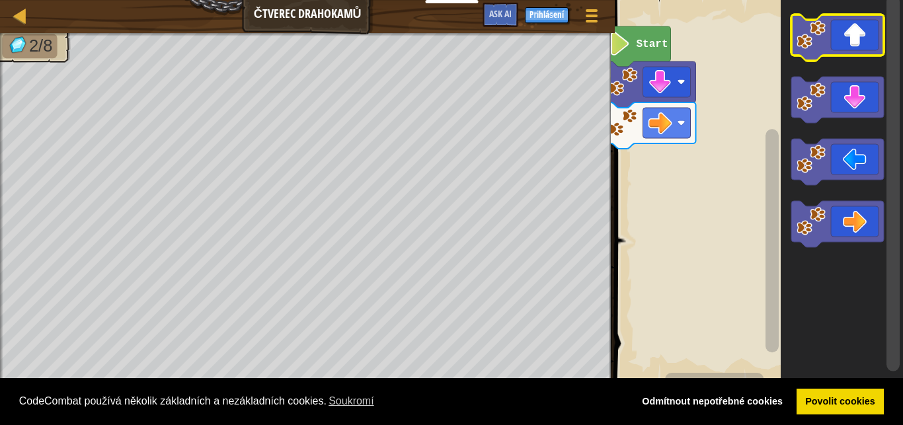
click at [832, 55] on icon "Blockly Workspace" at bounding box center [837, 38] width 93 height 46
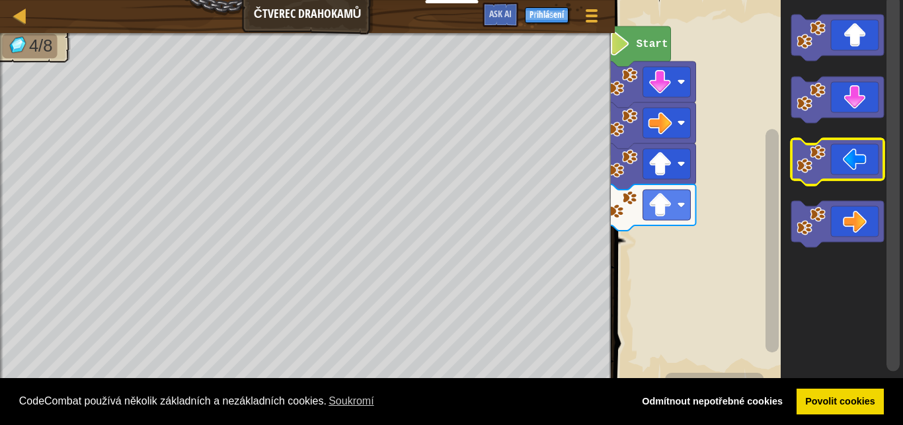
click at [870, 159] on icon "Blockly Workspace" at bounding box center [837, 162] width 93 height 46
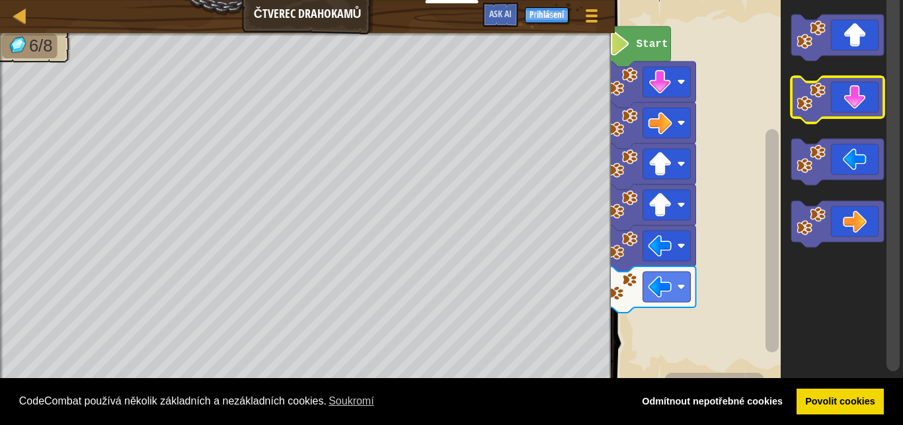
click at [859, 110] on icon "Blockly Workspace" at bounding box center [837, 100] width 93 height 46
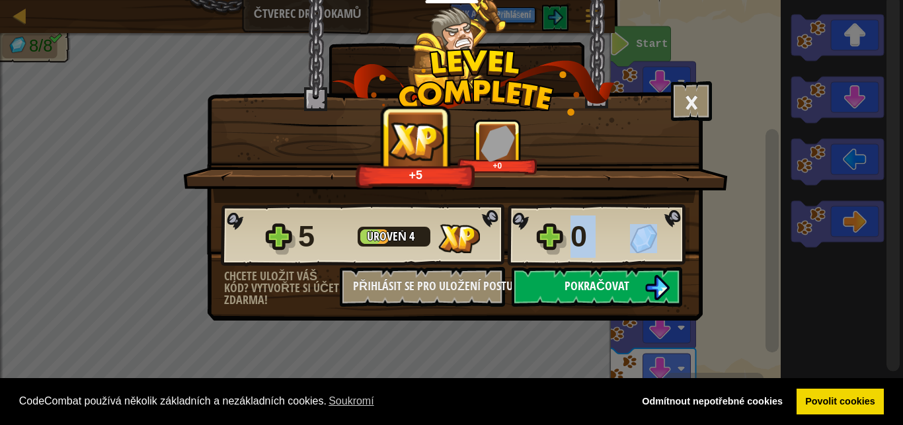
click at [603, 284] on span "Pokračovat" at bounding box center [597, 286] width 65 height 17
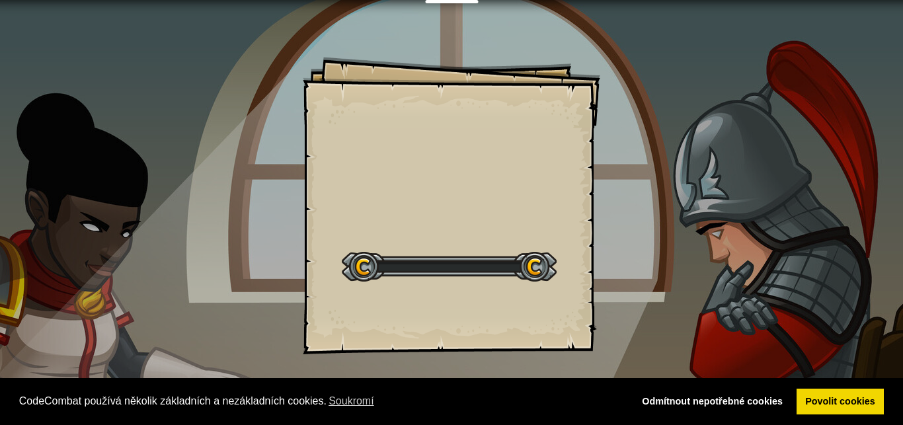
click at [603, 284] on div "Goals Start Level Chyba při načítání ze serveru Pro hraní této úrovně potřebuje…" at bounding box center [451, 212] width 903 height 425
click at [520, 147] on div "X Goals Start Level Chyba při načítání ze serveru Pro hraní této úrovně potřebu…" at bounding box center [451, 205] width 297 height 297
click at [120, 325] on div "X Goals Start Level Chyba při načítání ze serveru Pro hraní této úrovně potřebu…" at bounding box center [451, 212] width 903 height 425
click at [436, 282] on div "Start Level" at bounding box center [449, 265] width 215 height 53
click at [531, 238] on div "X Goals Start Level Chyba při načítání ze serveru Pro hraní této úrovně potřebu…" at bounding box center [451, 205] width 297 height 297
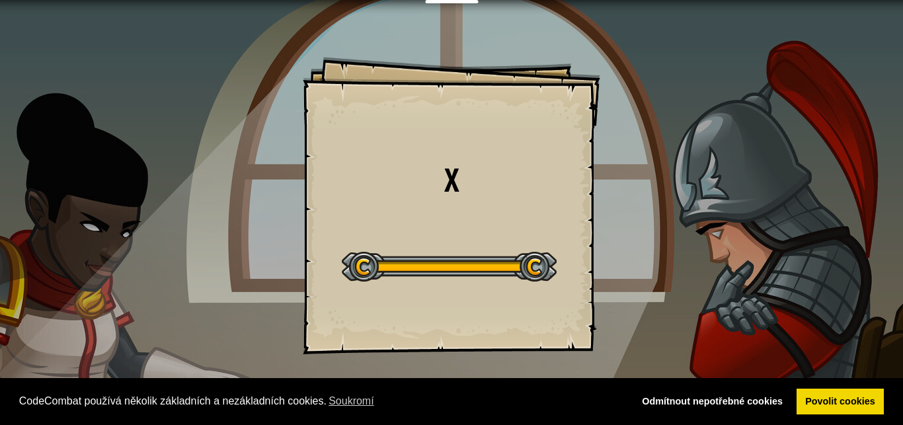
click at [513, 247] on div "Start Level" at bounding box center [449, 265] width 215 height 53
click at [520, 235] on div "X Goals Start Level Chyba při načítání ze serveru Pro hraní této úrovně potřebu…" at bounding box center [451, 205] width 297 height 297
click at [548, 236] on div "X Goals Start Level Chyba při načítání ze serveru Pro hraní této úrovně potřebu…" at bounding box center [451, 205] width 297 height 297
click at [559, 268] on div "X Goals Start Level Chyba při načítání ze serveru Pro hraní této úrovně potřebu…" at bounding box center [451, 205] width 297 height 297
click at [578, 263] on div "X Goals Start Level Chyba při načítání ze serveru Pro hraní této úrovně potřebu…" at bounding box center [451, 205] width 297 height 297
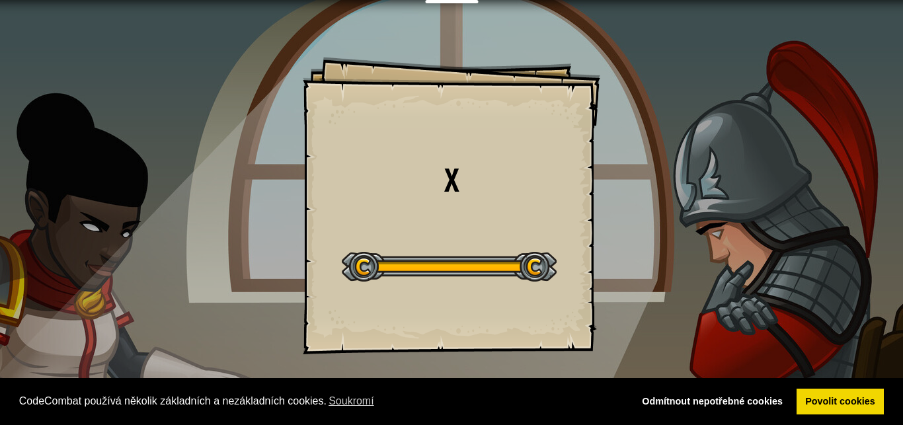
click at [618, 268] on div "X Goals Start Level Chyba při načítání ze serveru Pro hraní této úrovně potřebu…" at bounding box center [451, 212] width 903 height 425
click at [651, 267] on div "X Goals Start Level Chyba při načítání ze serveru Pro hraní této úrovně potřebu…" at bounding box center [451, 212] width 903 height 425
click at [686, 239] on div "X Goals Start Level Chyba při načítání ze serveru Pro hraní této úrovně potřebu…" at bounding box center [451, 212] width 903 height 425
click at [688, 235] on div "X Goals Start Level Chyba při načítání ze serveru Pro hraní této úrovně potřebu…" at bounding box center [451, 212] width 903 height 425
click at [570, 237] on div "X Goals Start Level Chyba při načítání ze serveru Pro hraní této úrovně potřebu…" at bounding box center [451, 205] width 297 height 297
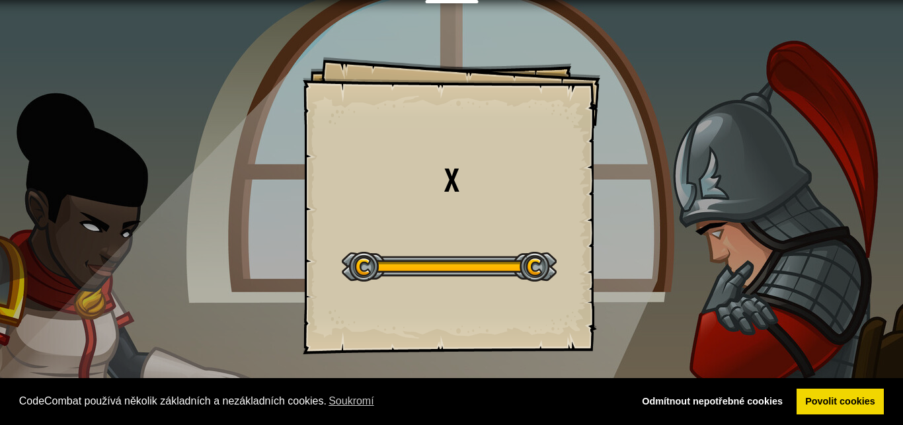
click at [551, 251] on div "Start Level" at bounding box center [449, 265] width 215 height 53
click at [611, 273] on div "X Goals Start Level Chyba při načítání ze serveru Pro hraní této úrovně potřebu…" at bounding box center [451, 212] width 903 height 425
click at [550, 288] on div "Start Level" at bounding box center [449, 265] width 215 height 53
click at [559, 265] on div "X Goals Start Level Chyba při načítání ze serveru Pro hraní této úrovně potřebu…" at bounding box center [451, 205] width 297 height 297
click at [559, 290] on div "X Goals Start Level Chyba při načítání ze serveru Pro hraní této úrovně potřebu…" at bounding box center [451, 205] width 297 height 297
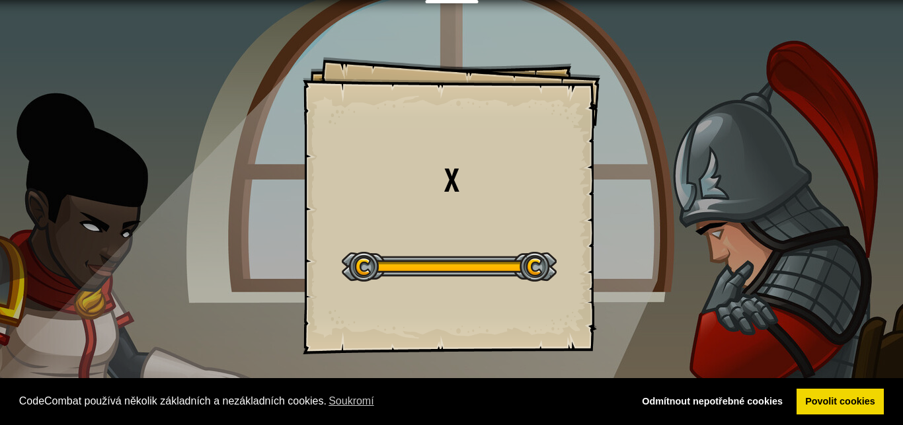
click at [541, 306] on div "X Goals Start Level Chyba při načítání ze serveru Pro hraní této úrovně potřebu…" at bounding box center [451, 205] width 297 height 297
click at [531, 303] on div "X Goals Start Level Chyba při načítání ze serveru Pro hraní této úrovně potřebu…" at bounding box center [451, 205] width 297 height 297
click at [529, 310] on div "X Goals Start Level Chyba při načítání ze serveru Pro hraní této úrovně potřebu…" at bounding box center [451, 205] width 297 height 297
click at [531, 287] on div "Start Level" at bounding box center [449, 265] width 215 height 53
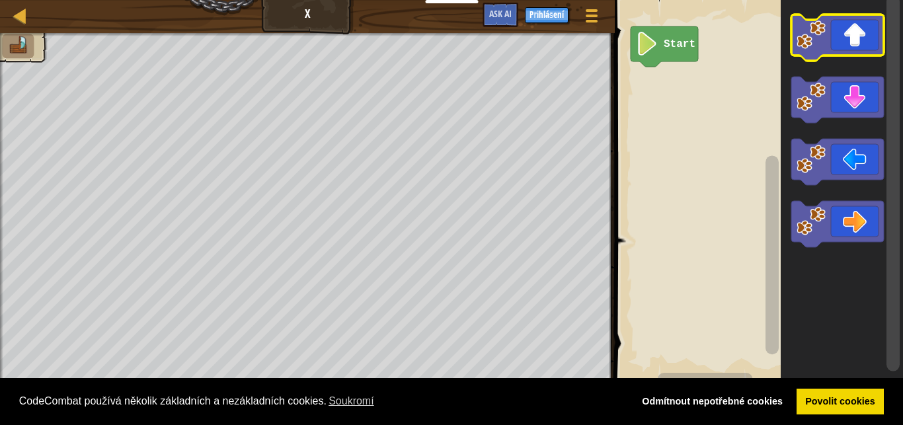
click at [854, 34] on icon "Blockly Workspace" at bounding box center [837, 38] width 93 height 46
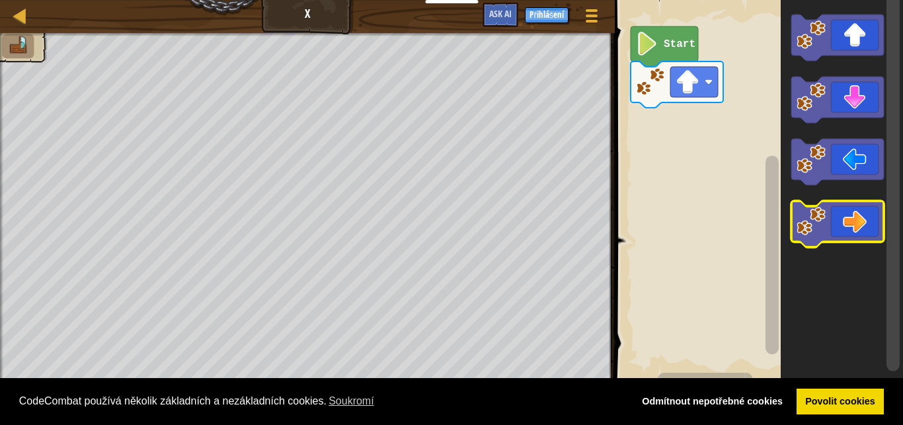
click at [835, 240] on icon "Blockly Workspace" at bounding box center [837, 224] width 93 height 46
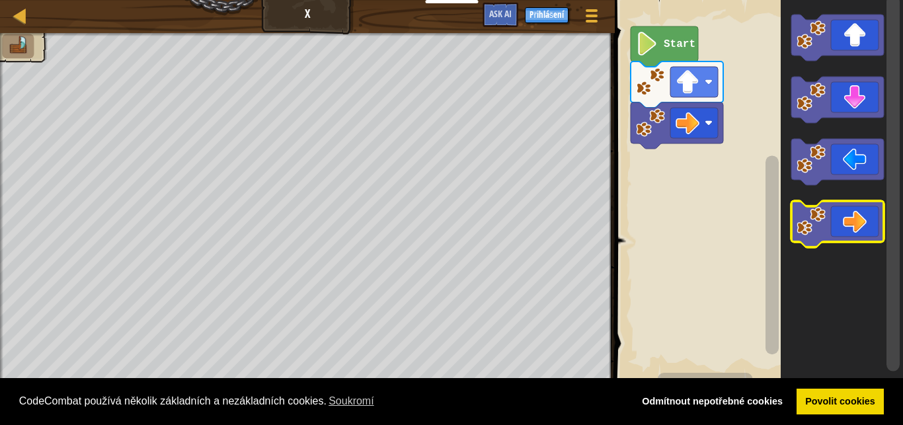
click at [835, 240] on icon "Blockly Workspace" at bounding box center [837, 224] width 93 height 46
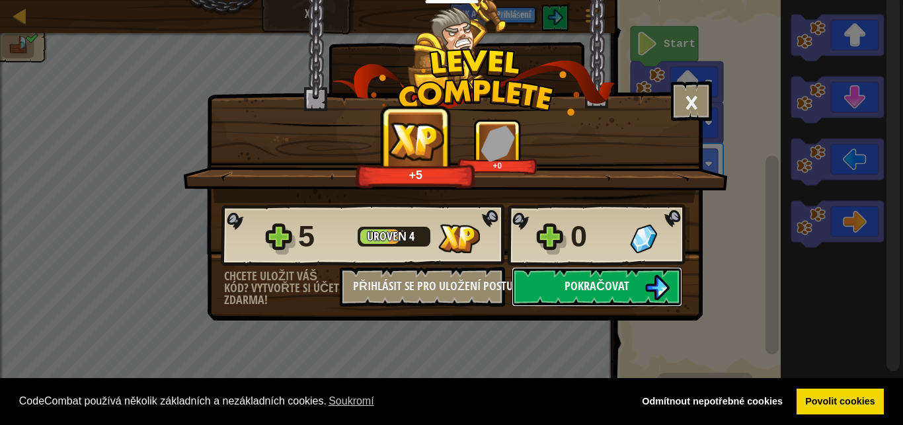
click at [590, 282] on span "Pokračovat" at bounding box center [597, 286] width 65 height 17
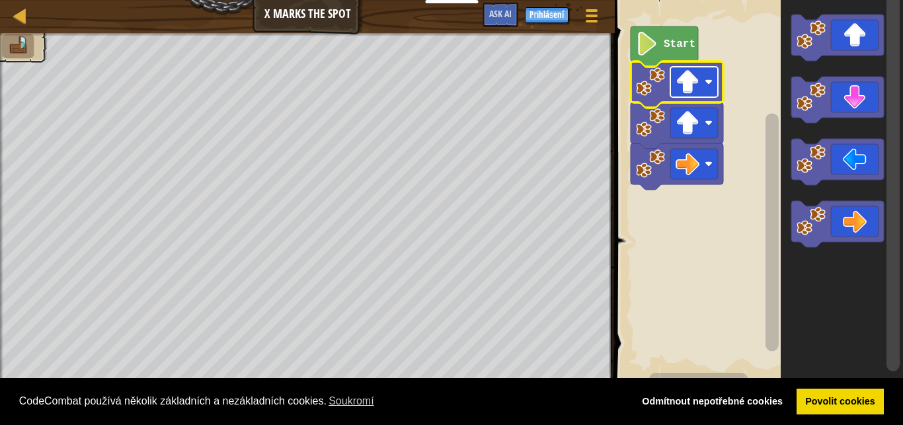
click at [693, 70] on g "Start" at bounding box center [677, 107] width 93 height 163
click at [758, 16] on rect "Blockly Workspace" at bounding box center [757, 190] width 292 height 395
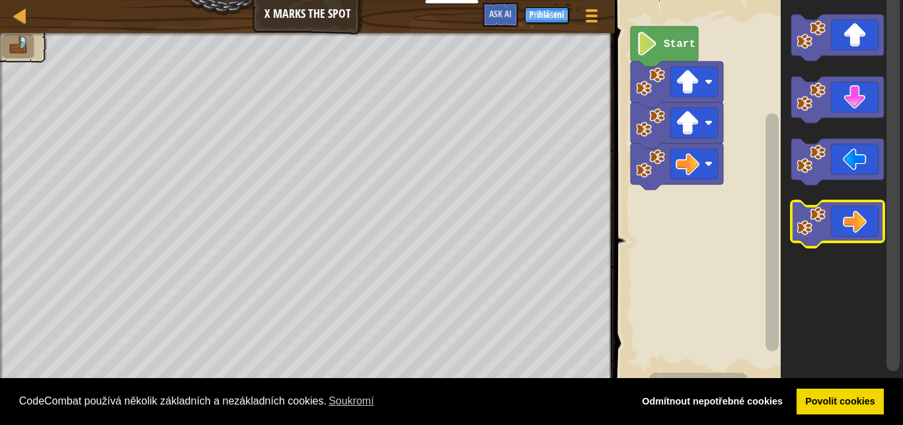
click at [847, 231] on icon "Blockly Workspace" at bounding box center [837, 224] width 93 height 46
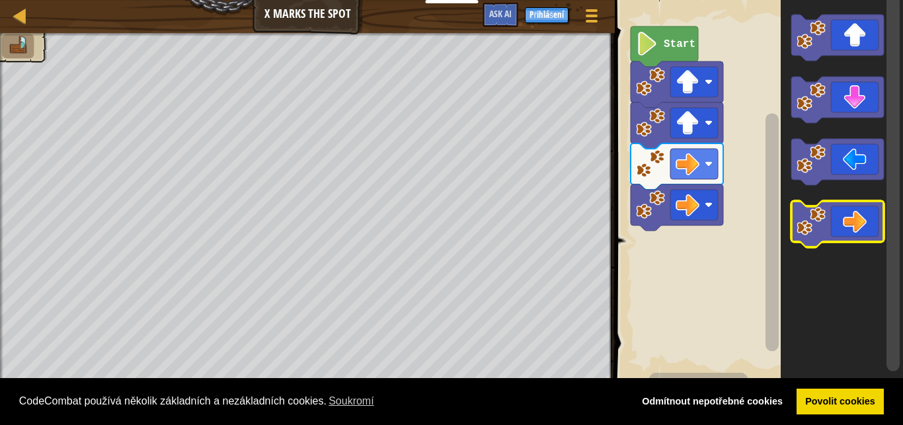
click at [847, 231] on icon "Blockly Workspace" at bounding box center [837, 224] width 93 height 46
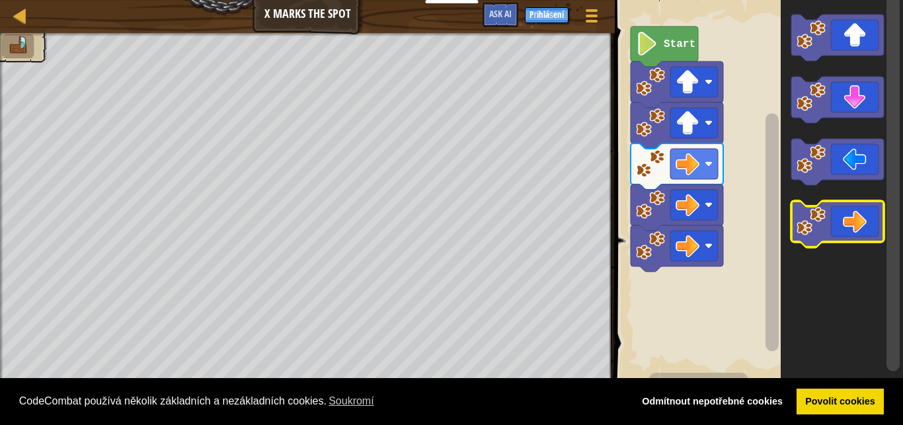
click at [847, 231] on icon "Blockly Workspace" at bounding box center [837, 224] width 93 height 46
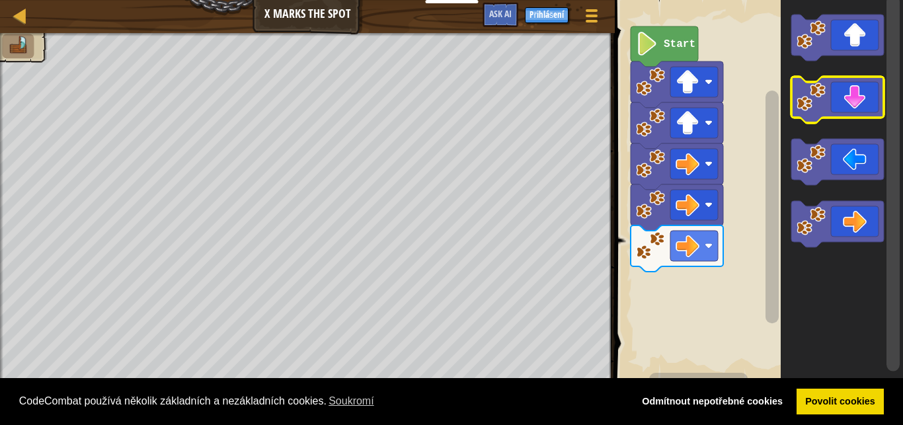
click at [862, 114] on icon "Blockly Workspace" at bounding box center [837, 100] width 93 height 46
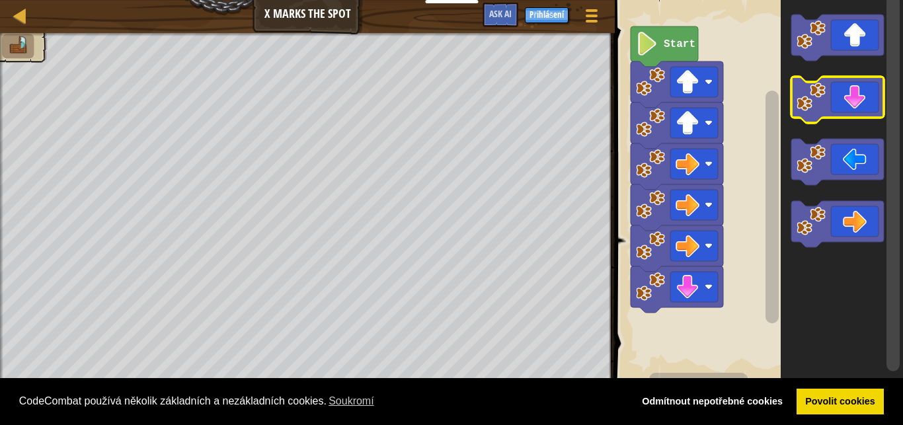
click at [862, 114] on icon "Blockly Workspace" at bounding box center [837, 100] width 93 height 46
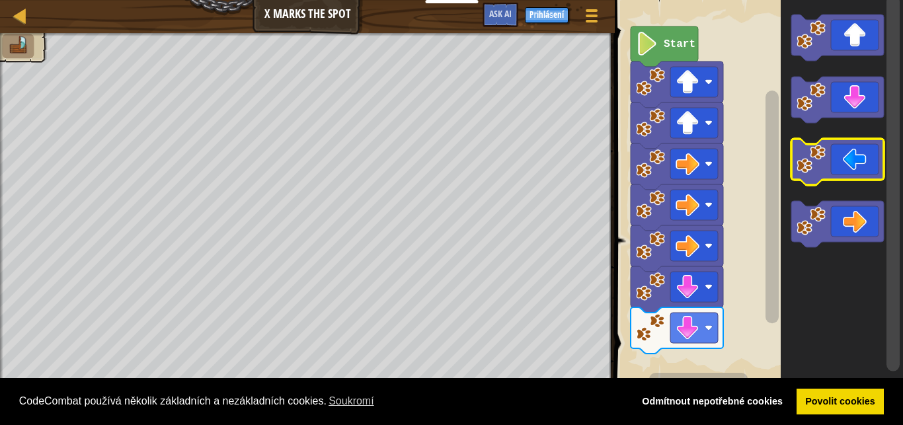
click at [844, 154] on icon "Blockly Workspace" at bounding box center [837, 162] width 93 height 46
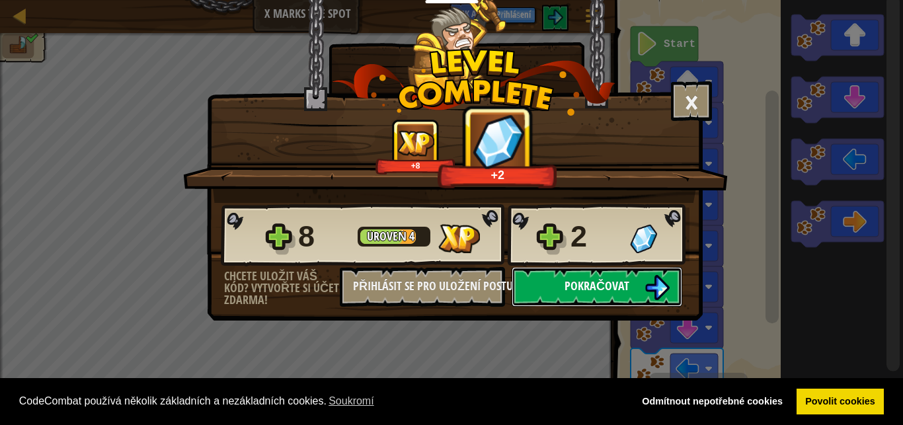
click at [647, 306] on button "Pokračovat" at bounding box center [597, 287] width 171 height 40
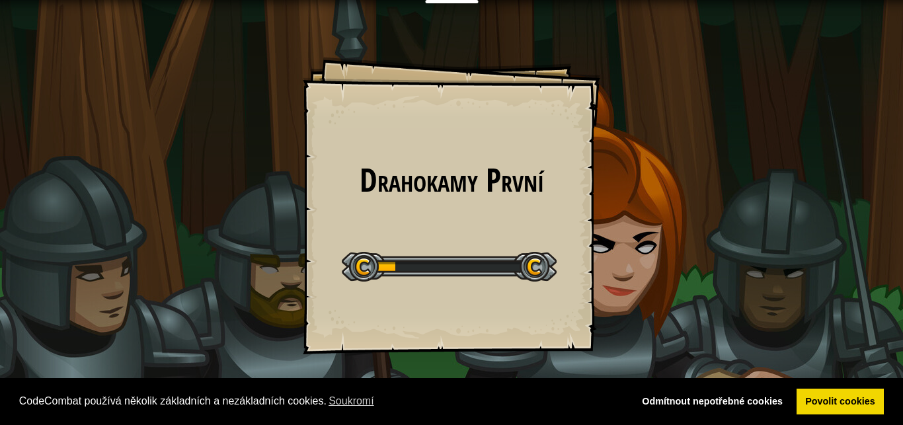
click at [647, 306] on div "Drahokamy První Goals Start Level Chyba při načítání ze serveru Pro hraní této …" at bounding box center [451, 212] width 903 height 425
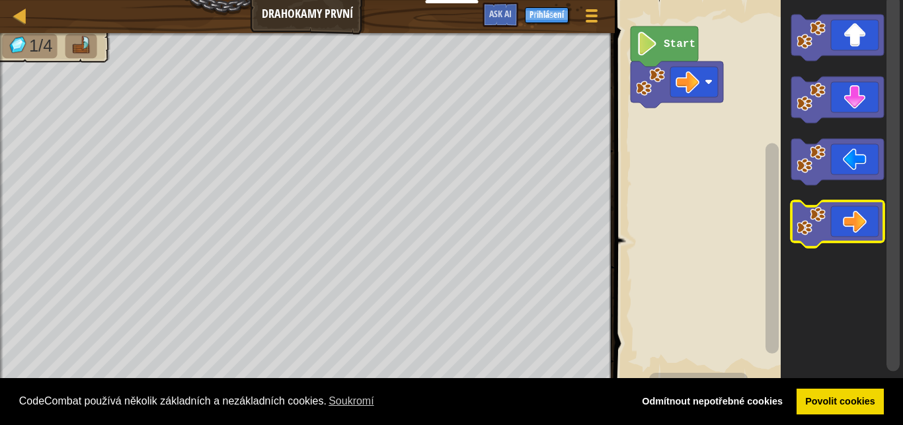
click at [872, 217] on icon "Blockly Workspace" at bounding box center [837, 224] width 93 height 46
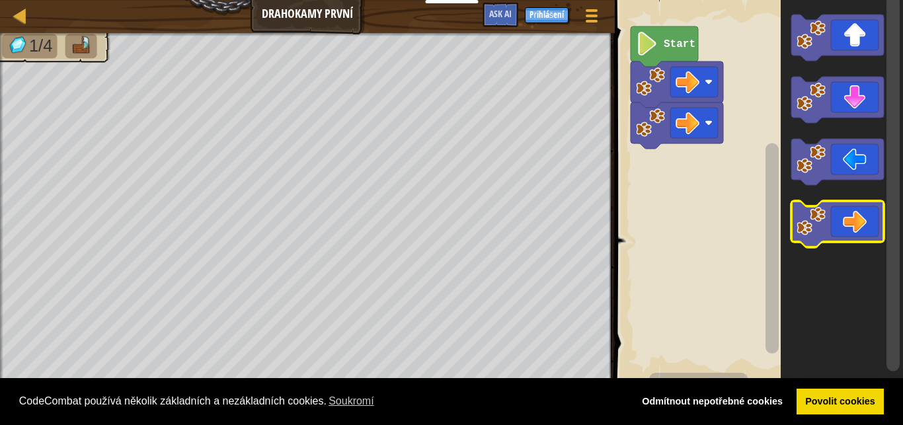
click at [872, 217] on icon "Blockly Workspace" at bounding box center [837, 224] width 93 height 46
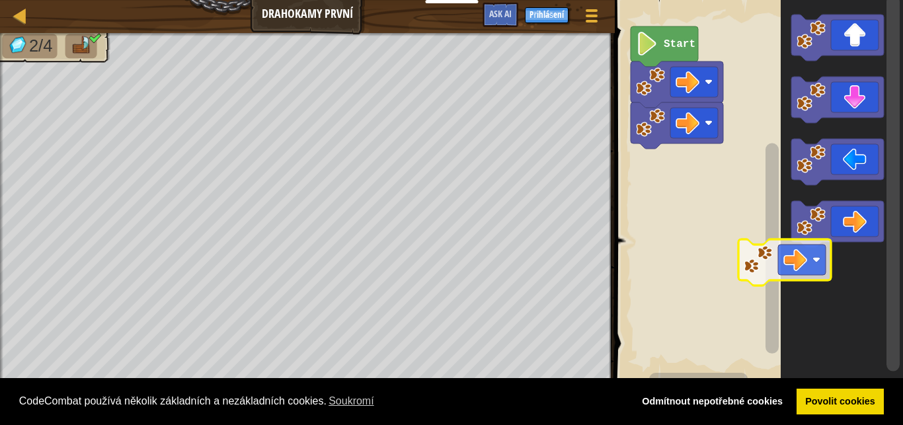
click at [748, 256] on g "Start" at bounding box center [757, 190] width 292 height 395
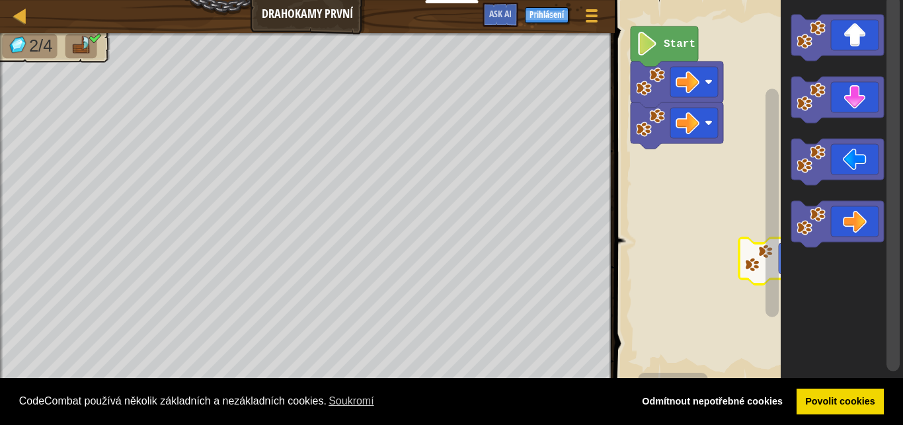
click at [748, 256] on image "Blockly Workspace" at bounding box center [758, 258] width 29 height 29
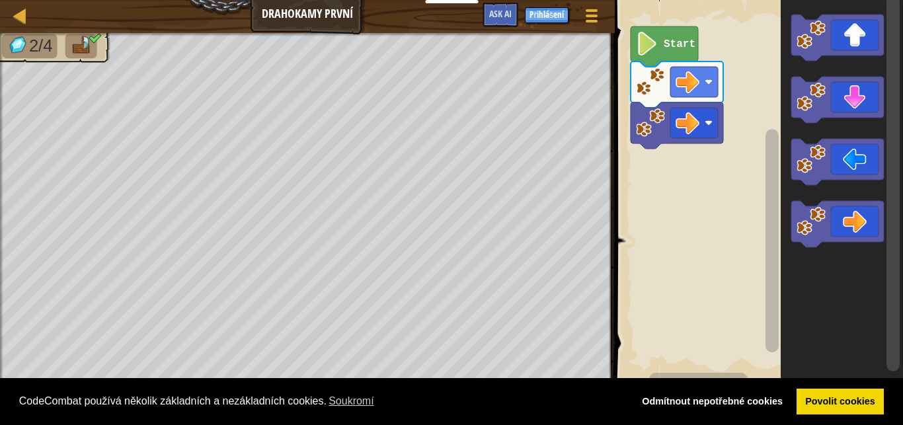
click at [869, 321] on icon "Blockly Workspace" at bounding box center [842, 190] width 122 height 395
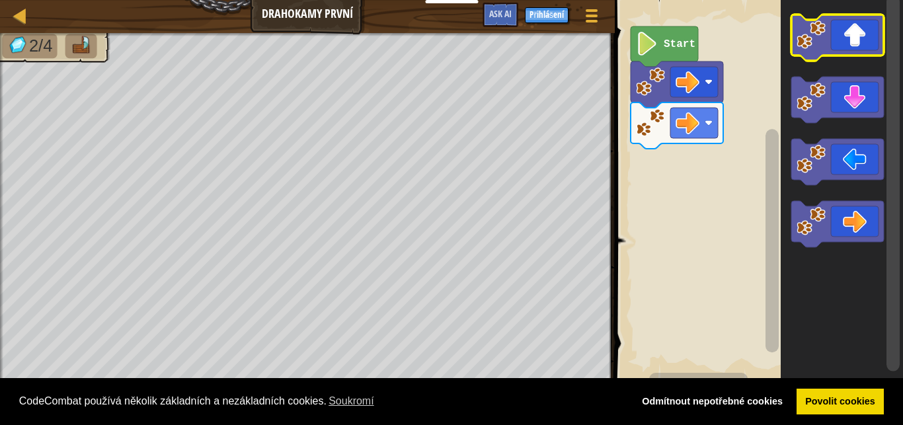
click at [836, 49] on icon "Blockly Workspace" at bounding box center [837, 38] width 93 height 46
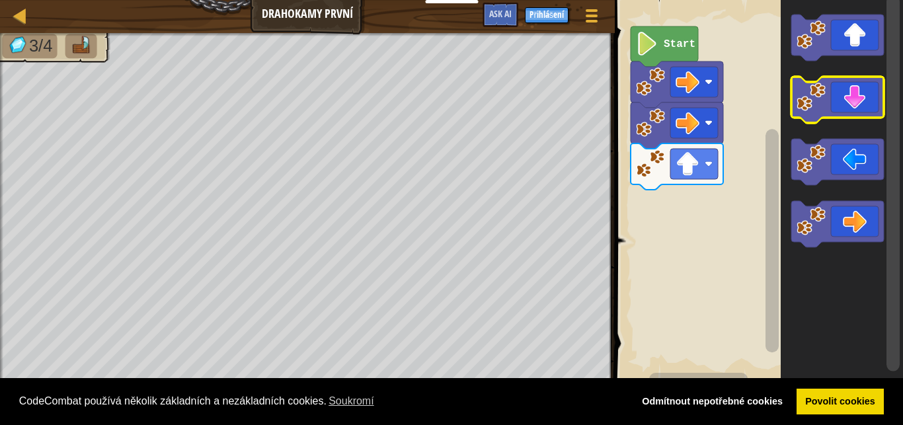
click at [847, 102] on icon "Blockly Workspace" at bounding box center [837, 100] width 93 height 46
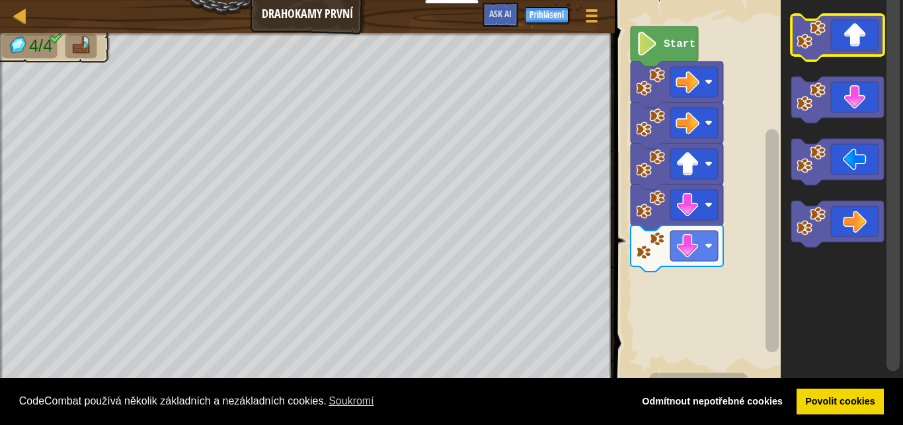
click at [855, 37] on icon "Blockly Workspace" at bounding box center [837, 38] width 93 height 46
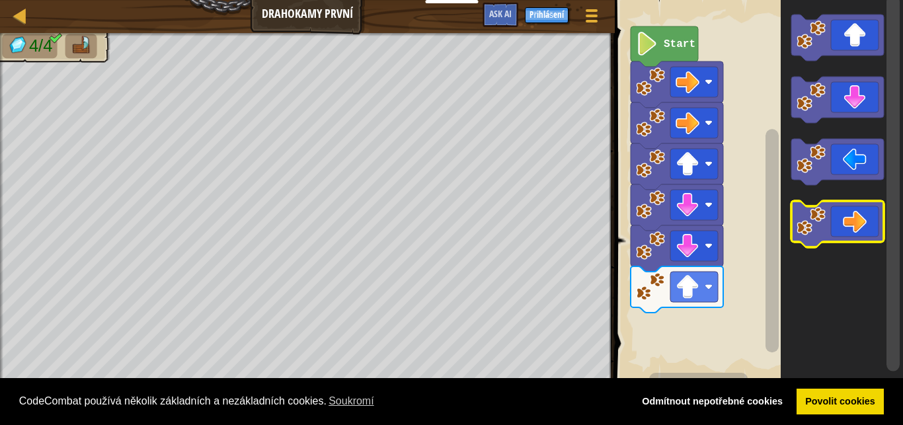
click at [847, 207] on icon "Blockly Workspace" at bounding box center [837, 224] width 93 height 46
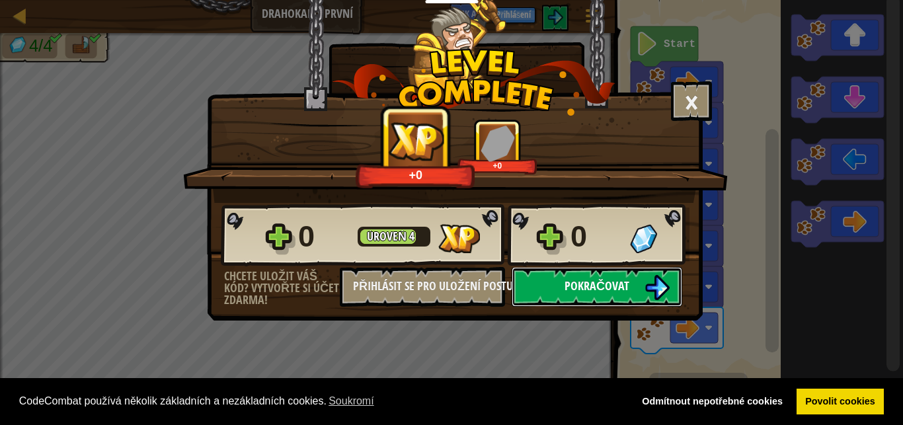
click at [613, 280] on span "Pokračovat" at bounding box center [597, 286] width 65 height 17
